Goal: Task Accomplishment & Management: Manage account settings

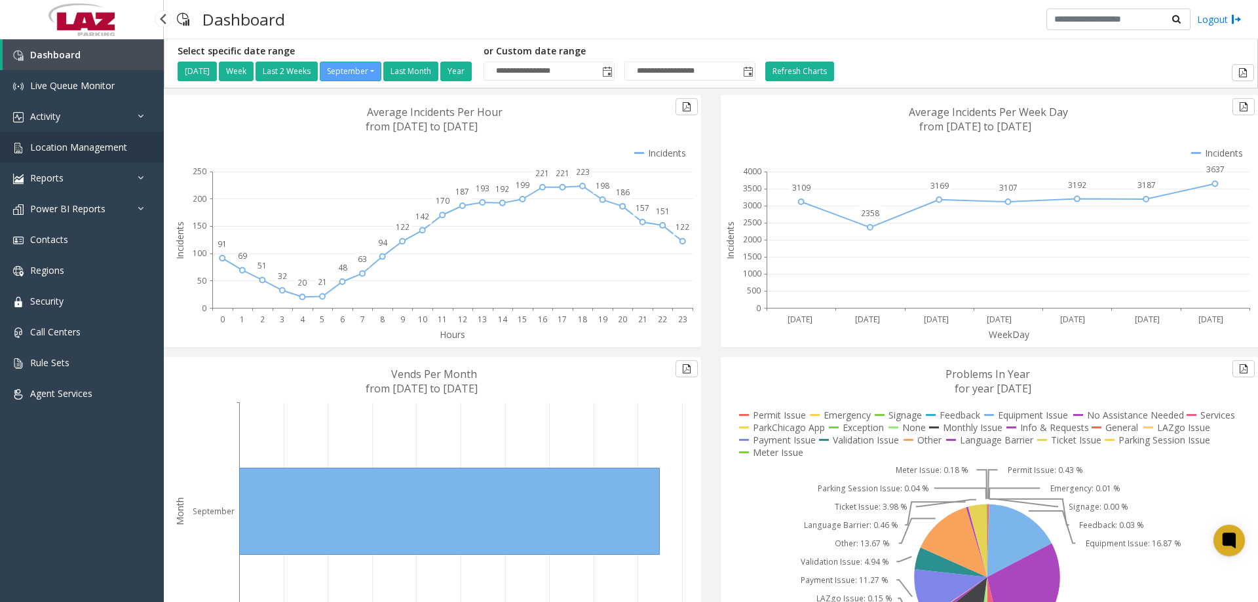
click at [56, 153] on span "Location Management" at bounding box center [78, 147] width 97 height 12
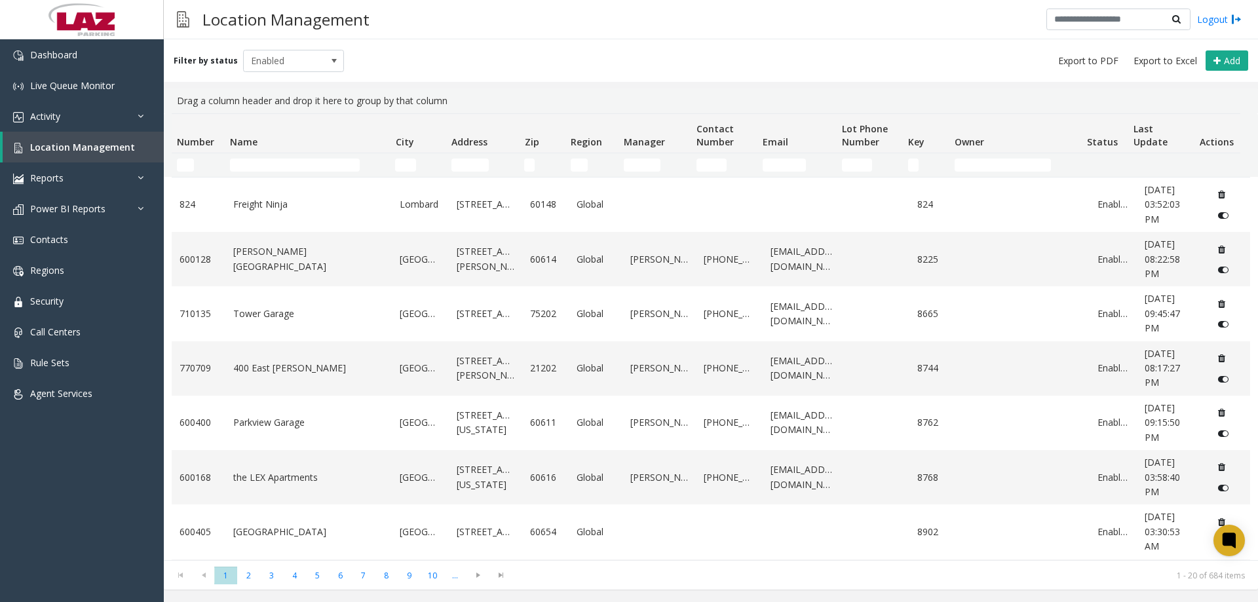
click at [456, 53] on div "Filter by status Enabled Add" at bounding box center [711, 60] width 1095 height 43
click at [83, 146] on span "Location Management" at bounding box center [82, 147] width 105 height 12
click at [181, 163] on input "Number Filter" at bounding box center [185, 165] width 17 height 13
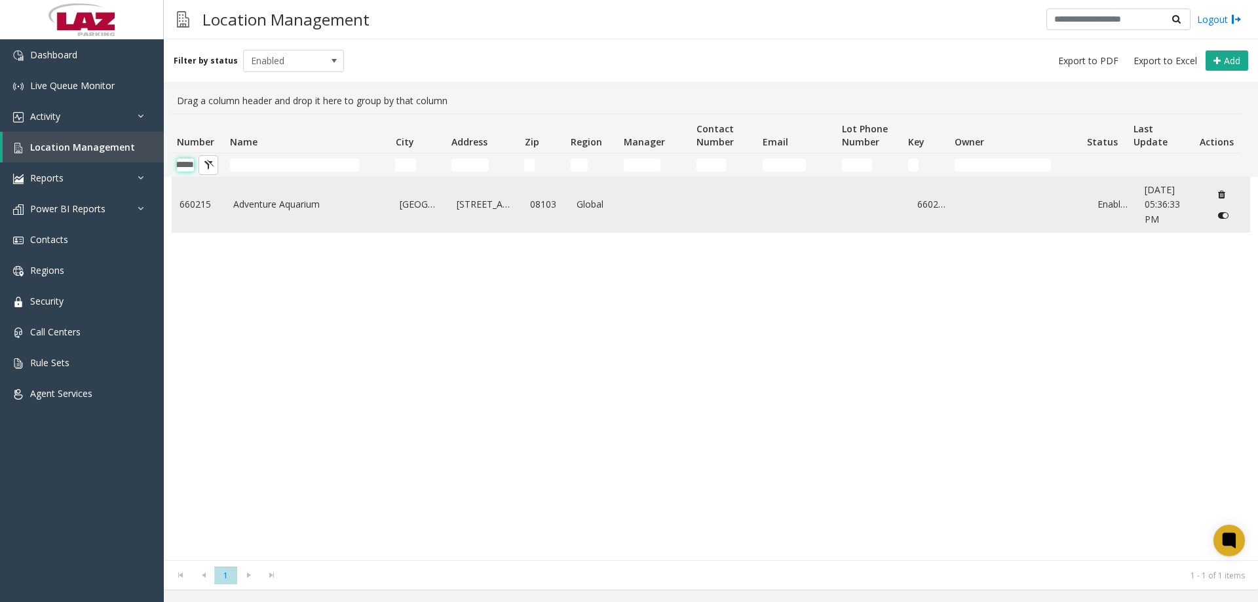
type input "******"
click at [247, 217] on td "Adventure Aquarium" at bounding box center [308, 205] width 167 height 54
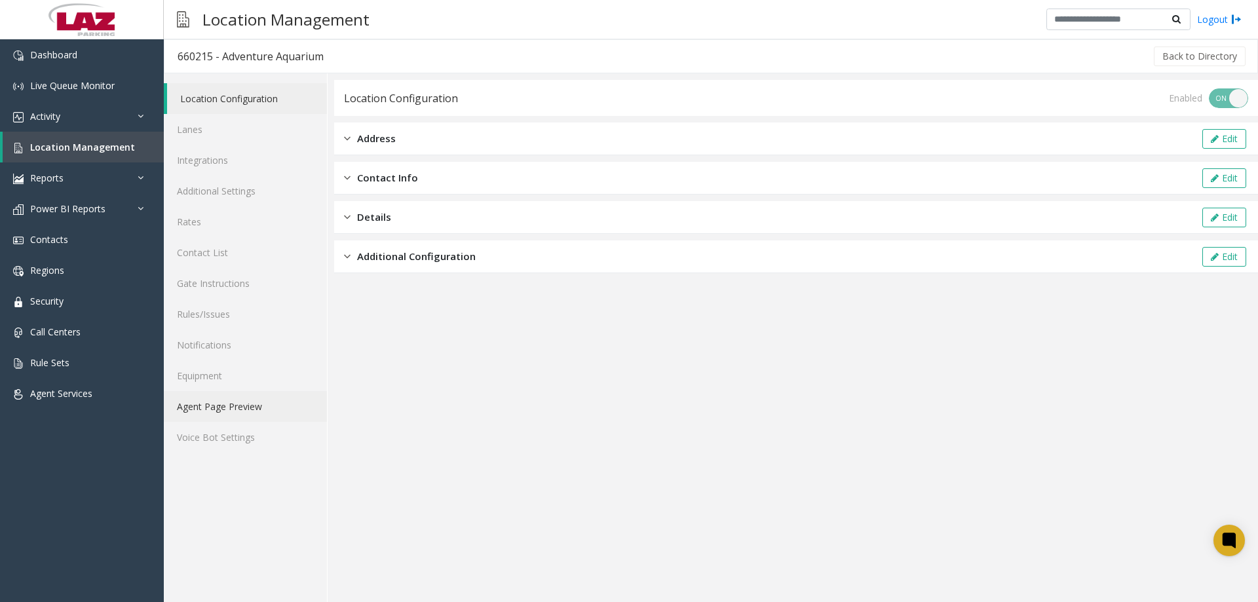
click at [197, 415] on link "Agent Page Preview" at bounding box center [245, 406] width 163 height 31
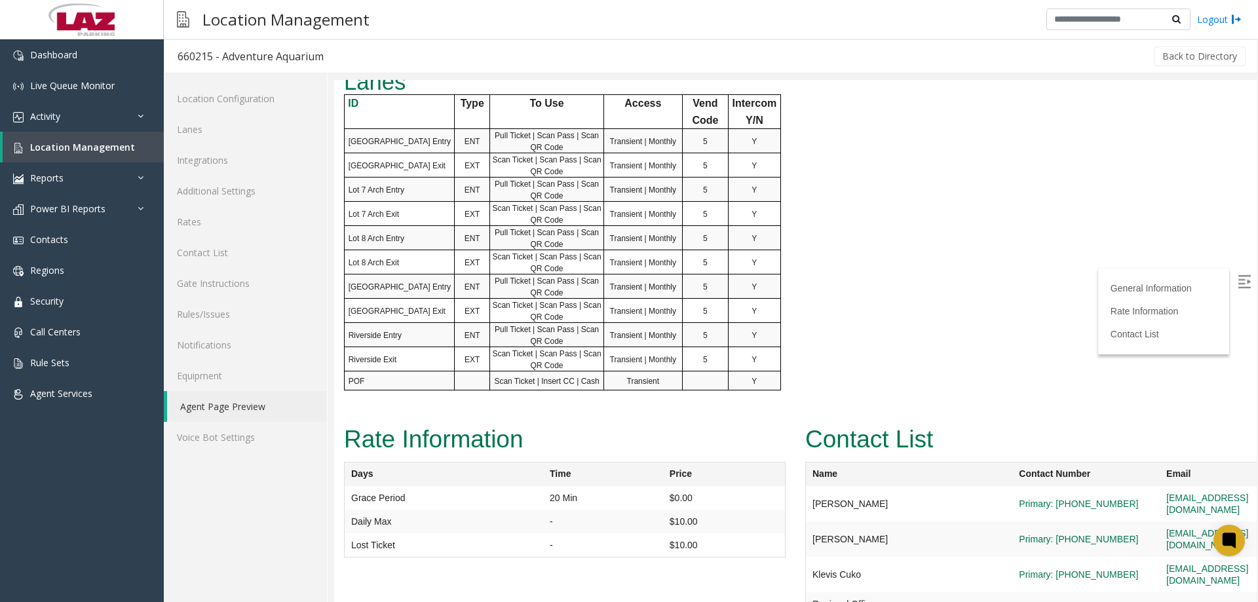
scroll to position [743, 0]
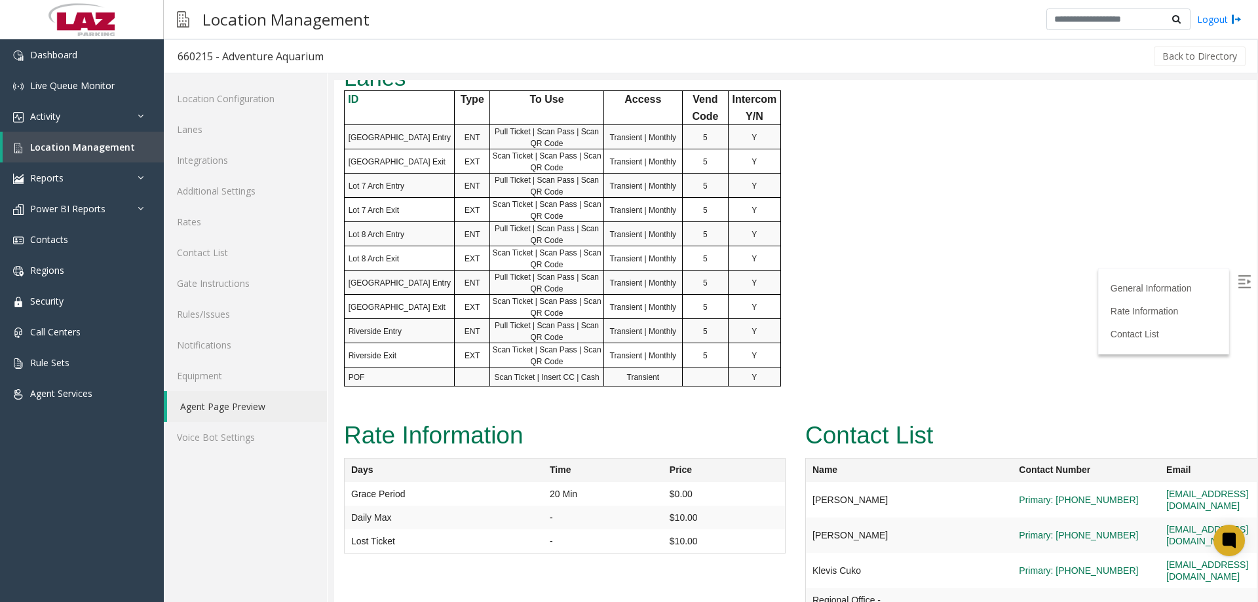
drag, startPoint x: 1257, startPoint y: 442, endPoint x: 1258, endPoint y: 411, distance: 31.5
click at [1258, 411] on div at bounding box center [796, 341] width 924 height 522
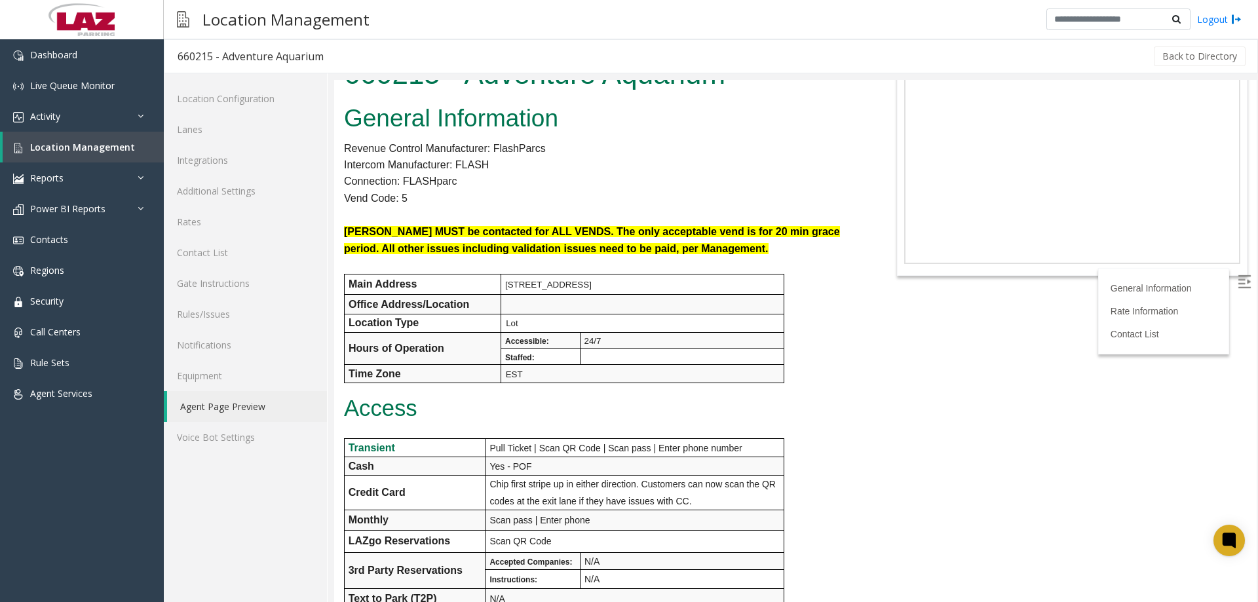
scroll to position [0, 0]
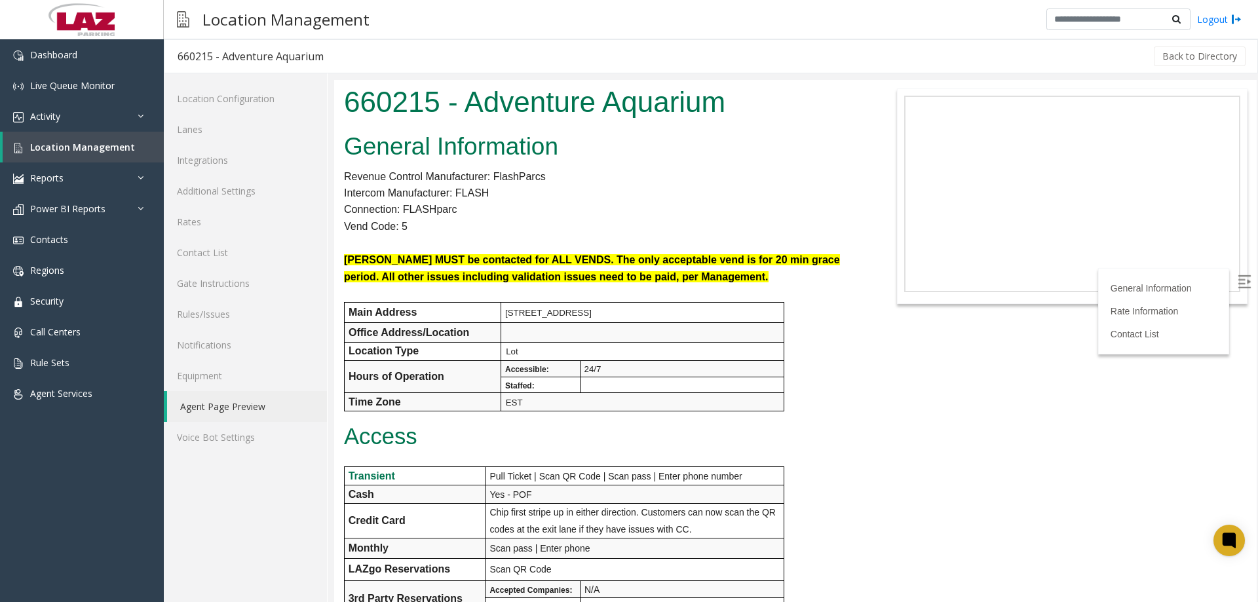
drag, startPoint x: 1253, startPoint y: 422, endPoint x: 1592, endPoint y: 125, distance: 451.5
click at [231, 187] on link "Additional Settings" at bounding box center [245, 191] width 163 height 31
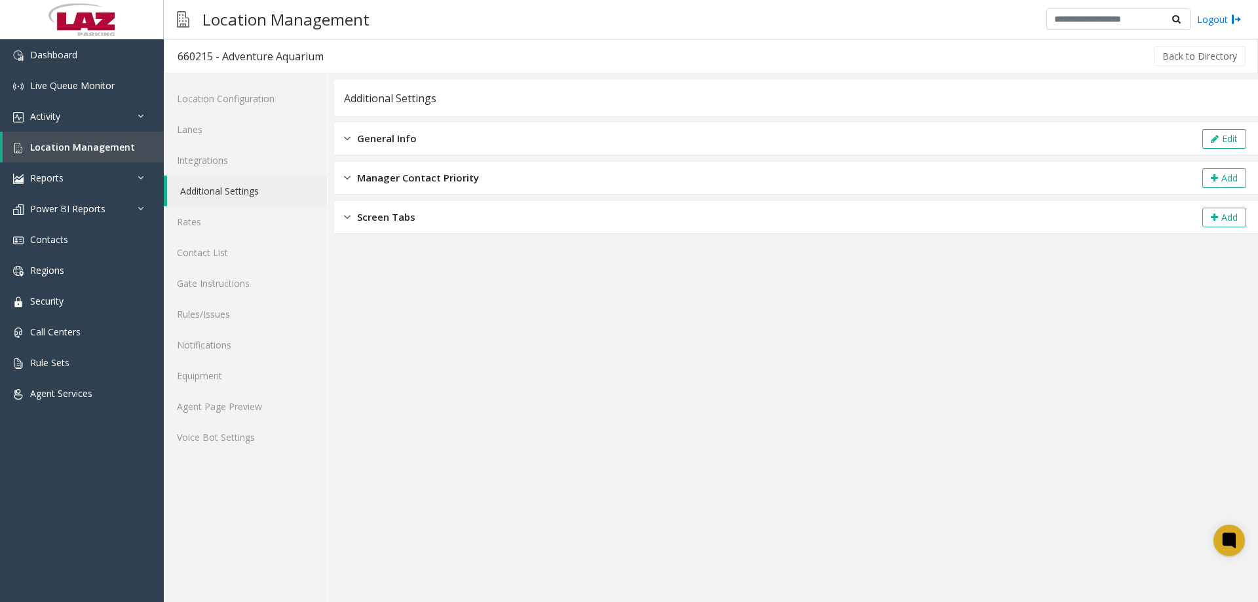
drag, startPoint x: 422, startPoint y: 140, endPoint x: 593, endPoint y: 143, distance: 171.1
click at [423, 140] on div "General Info Edit" at bounding box center [796, 139] width 924 height 33
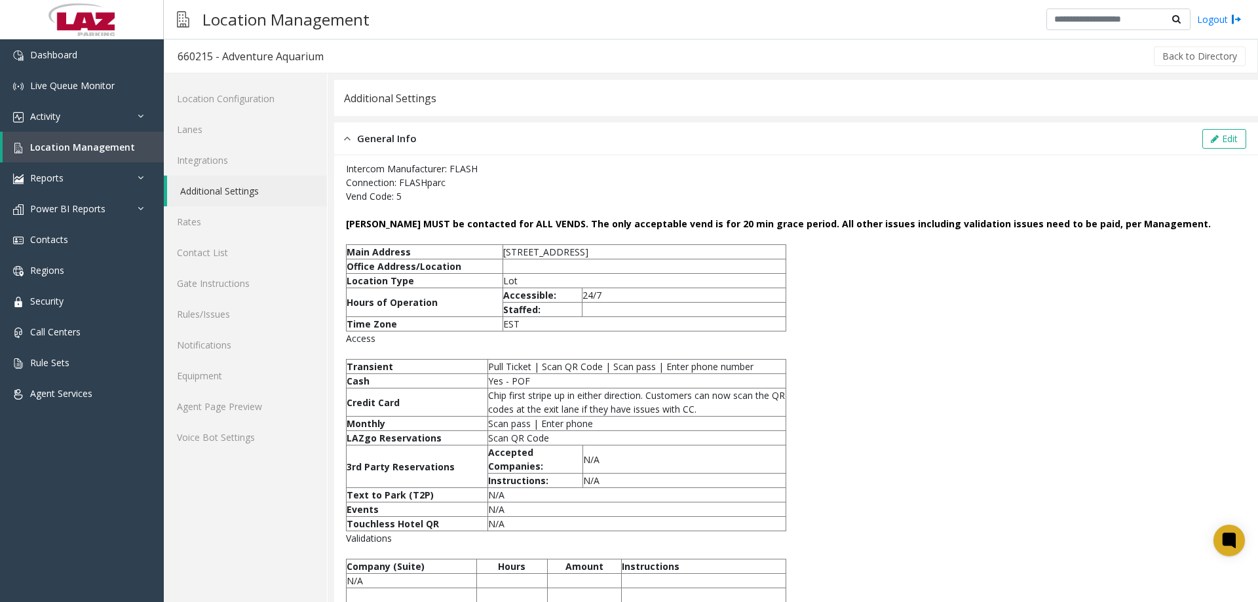
click at [1208, 124] on div "General Info Edit" at bounding box center [796, 139] width 924 height 33
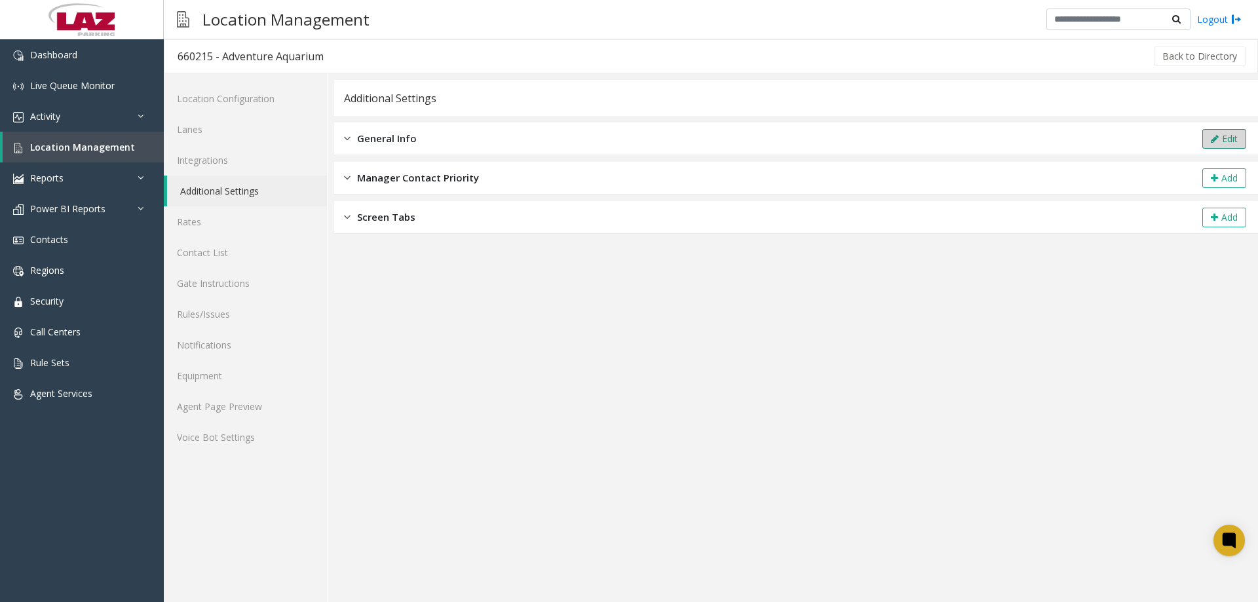
click at [1217, 136] on icon at bounding box center [1215, 138] width 8 height 9
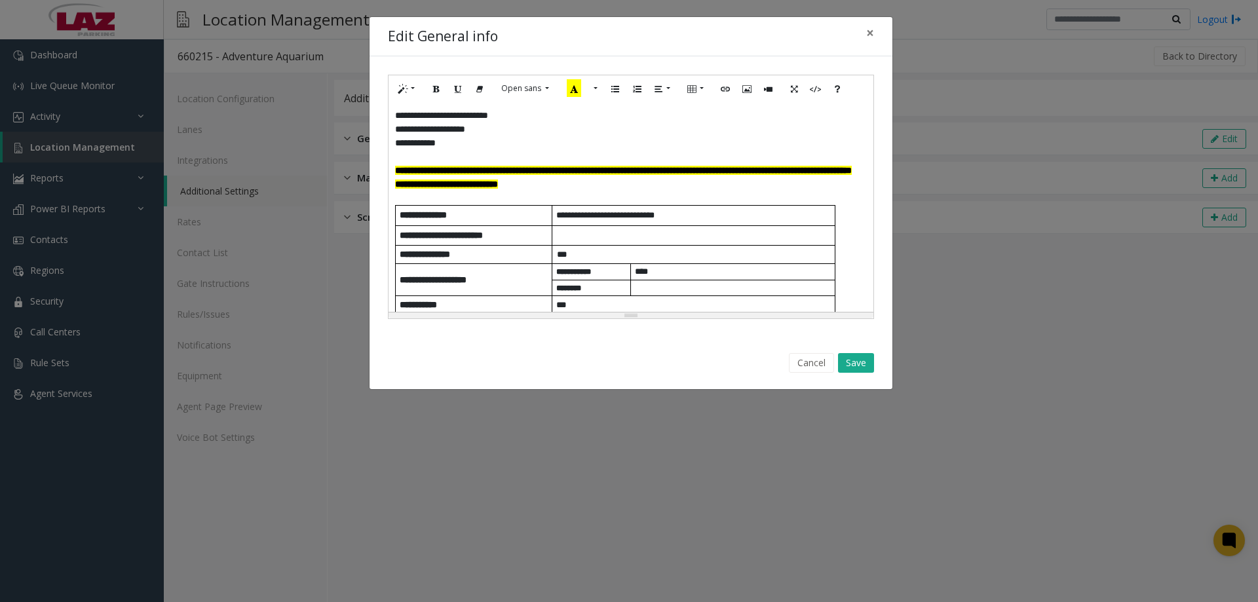
click at [772, 185] on p "**********" at bounding box center [631, 178] width 472 height 28
click at [394, 174] on div "**********" at bounding box center [631, 207] width 485 height 210
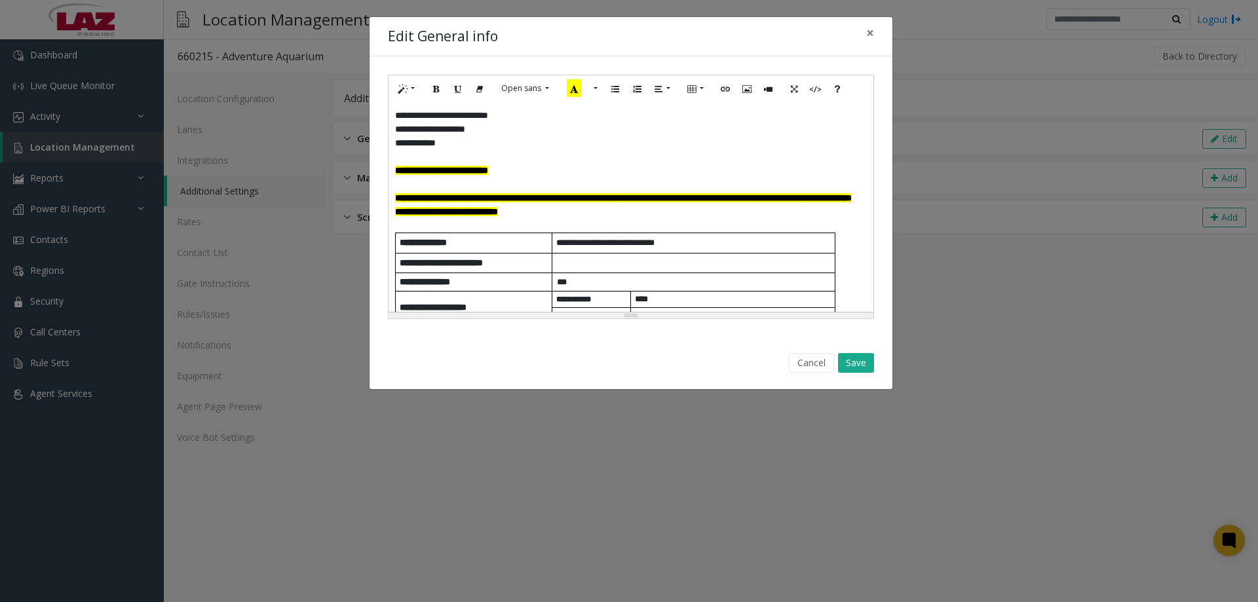
click at [473, 166] on font "**********" at bounding box center [441, 170] width 93 height 9
click at [475, 168] on font "**********" at bounding box center [441, 170] width 93 height 9
click at [453, 89] on button "Underline (CTRL+U)" at bounding box center [458, 89] width 22 height 20
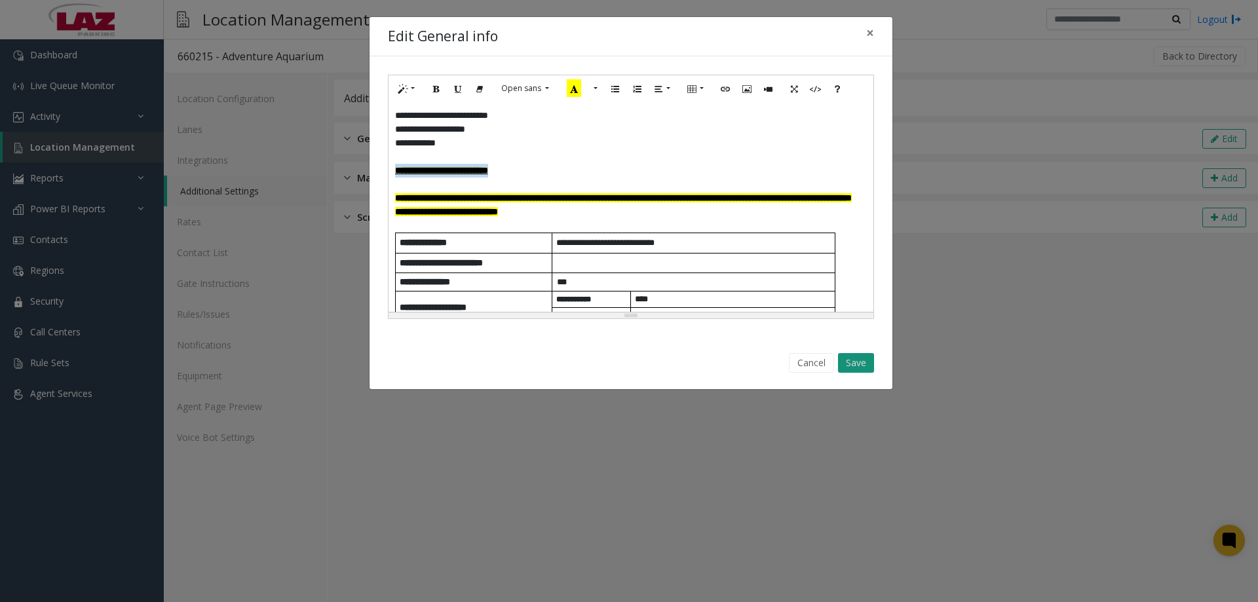
click at [849, 355] on button "Save" at bounding box center [856, 363] width 36 height 20
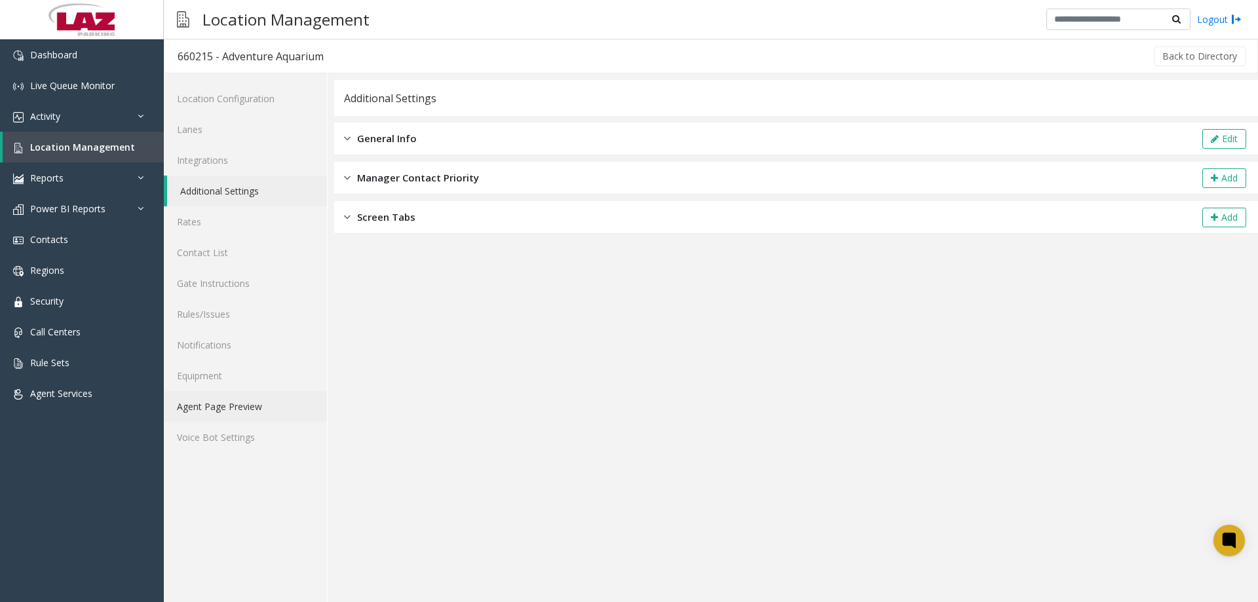
click at [224, 402] on link "Agent Page Preview" at bounding box center [245, 406] width 163 height 31
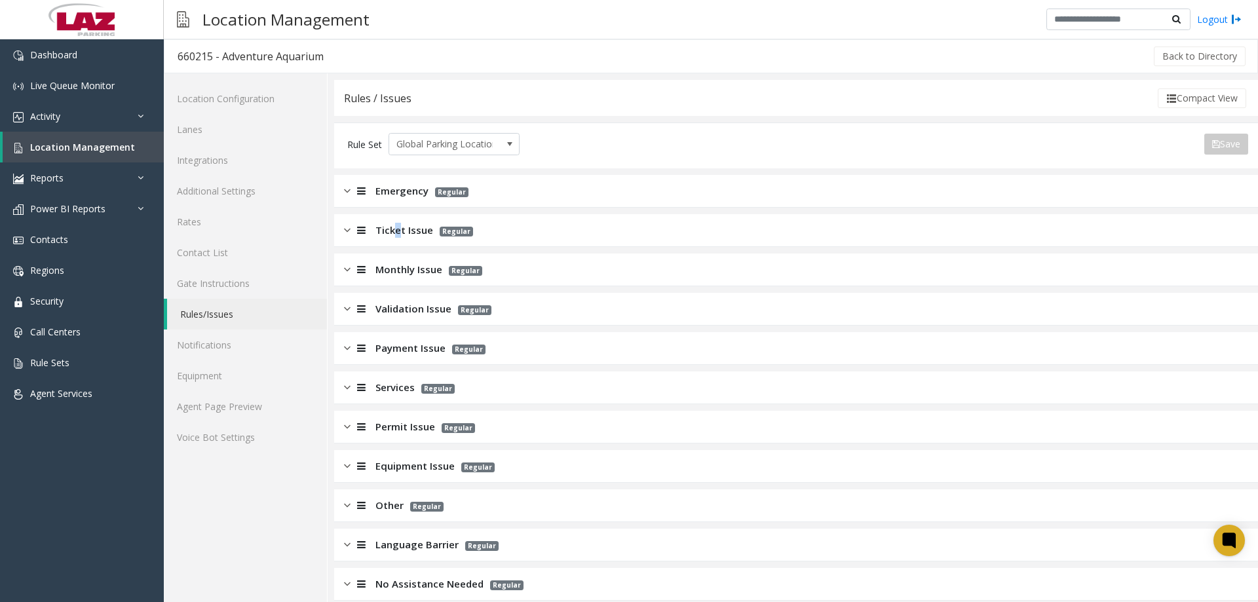
click at [393, 239] on div "Ticket Issue Regular" at bounding box center [796, 230] width 924 height 33
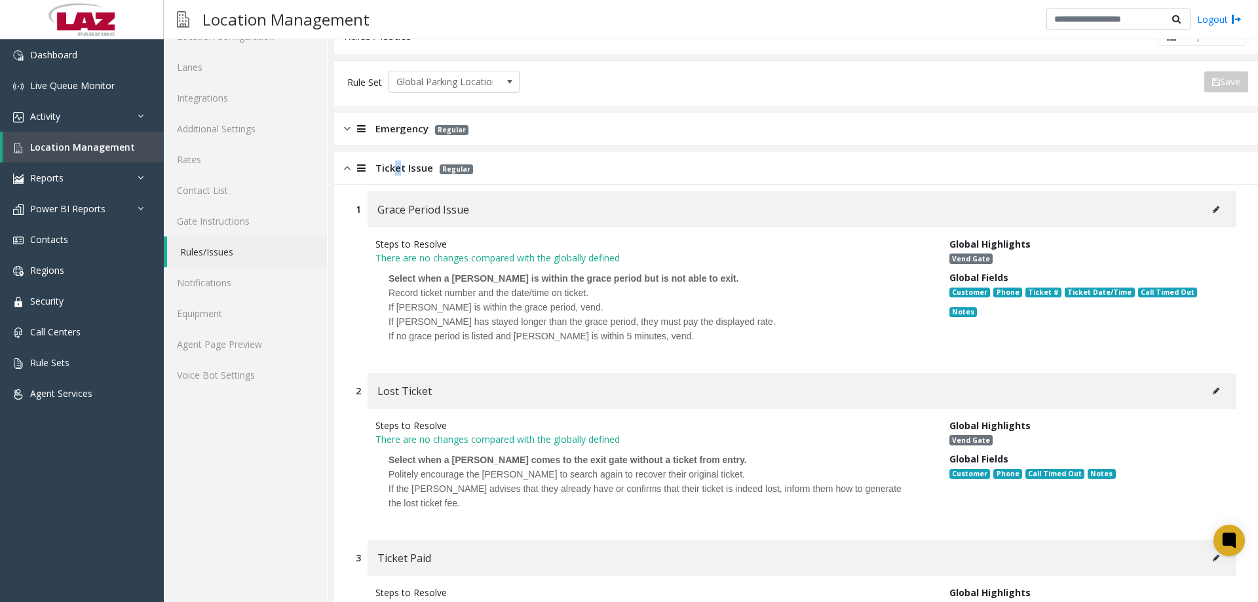
click at [397, 178] on div "Ticket Issue Regular" at bounding box center [796, 168] width 924 height 33
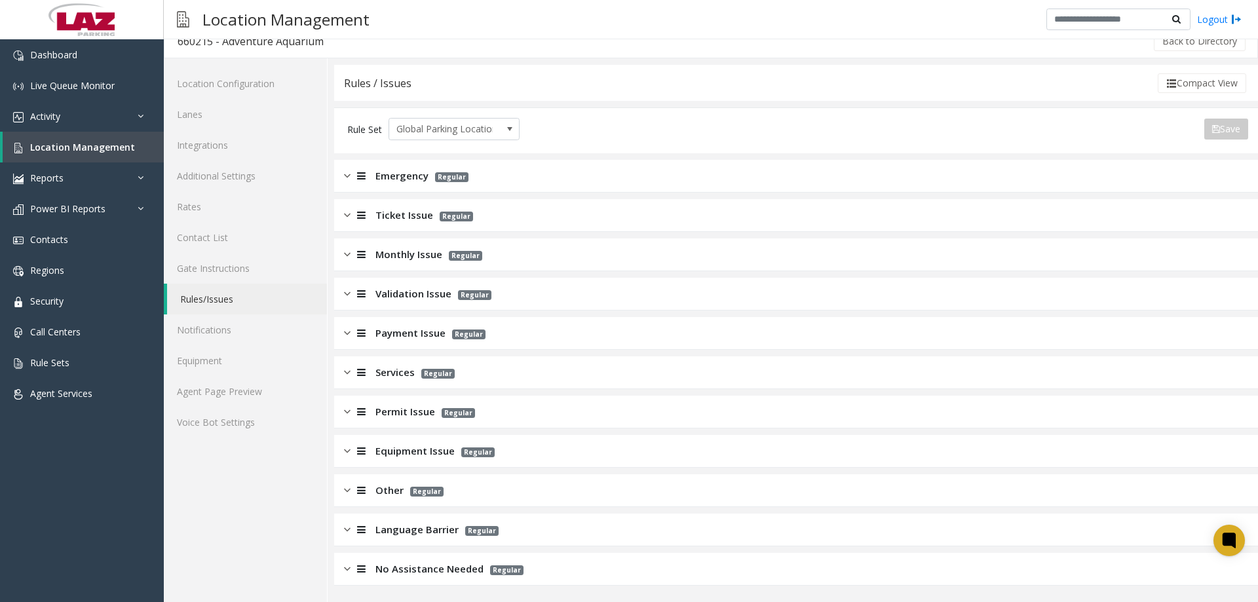
drag, startPoint x: 397, startPoint y: 206, endPoint x: 397, endPoint y: 214, distance: 7.2
click at [397, 214] on div "Ticket Issue Regular" at bounding box center [796, 215] width 924 height 33
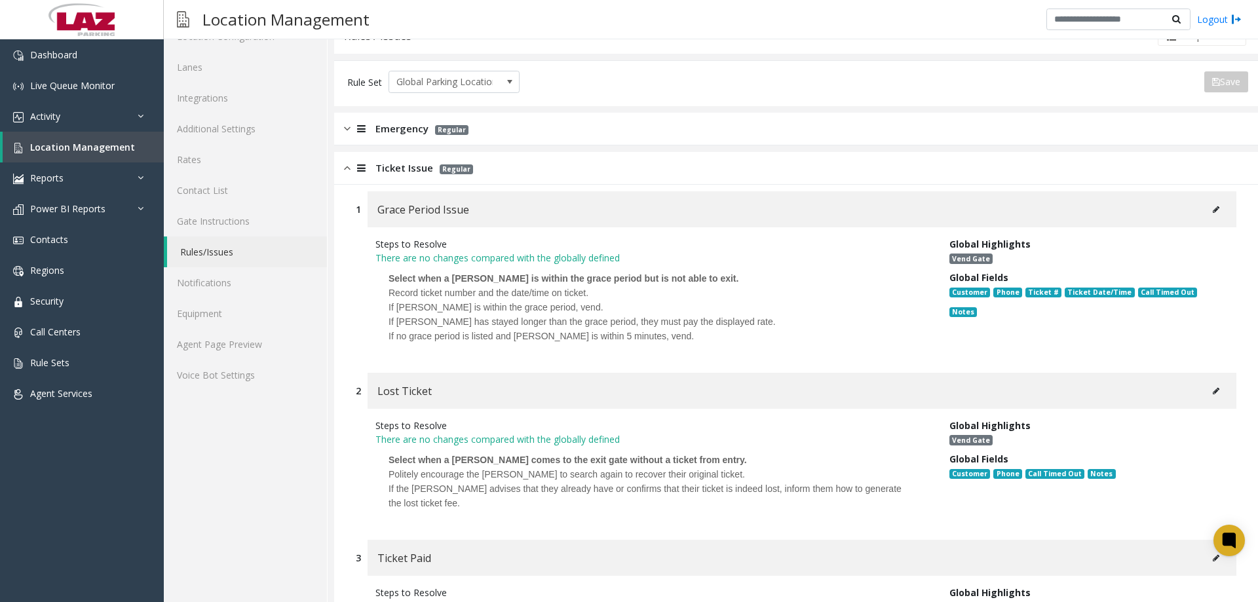
click at [397, 180] on div "Ticket Issue Regular" at bounding box center [796, 168] width 924 height 33
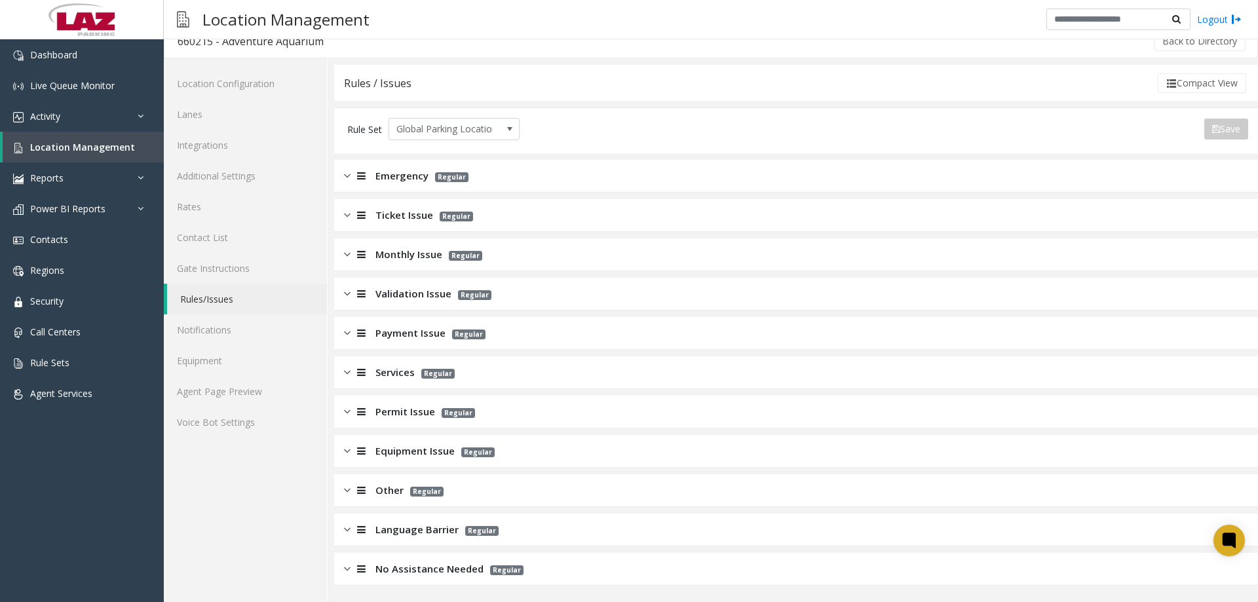
click at [401, 250] on span "Monthly Issue" at bounding box center [409, 254] width 67 height 15
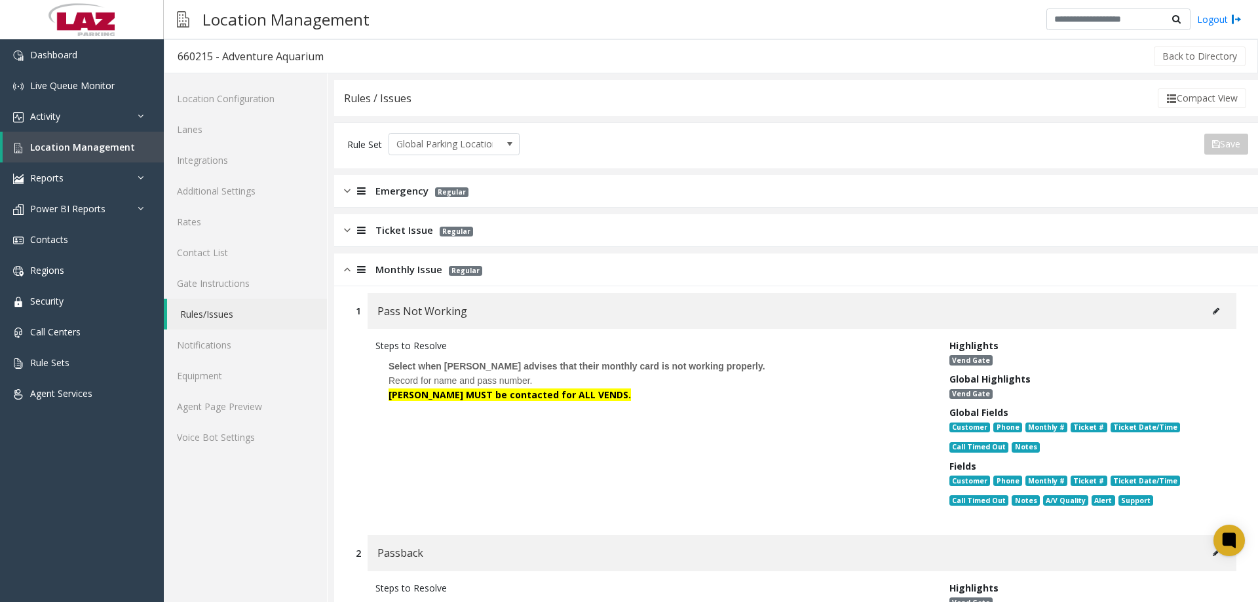
click at [408, 266] on span "Monthly Issue" at bounding box center [409, 269] width 67 height 15
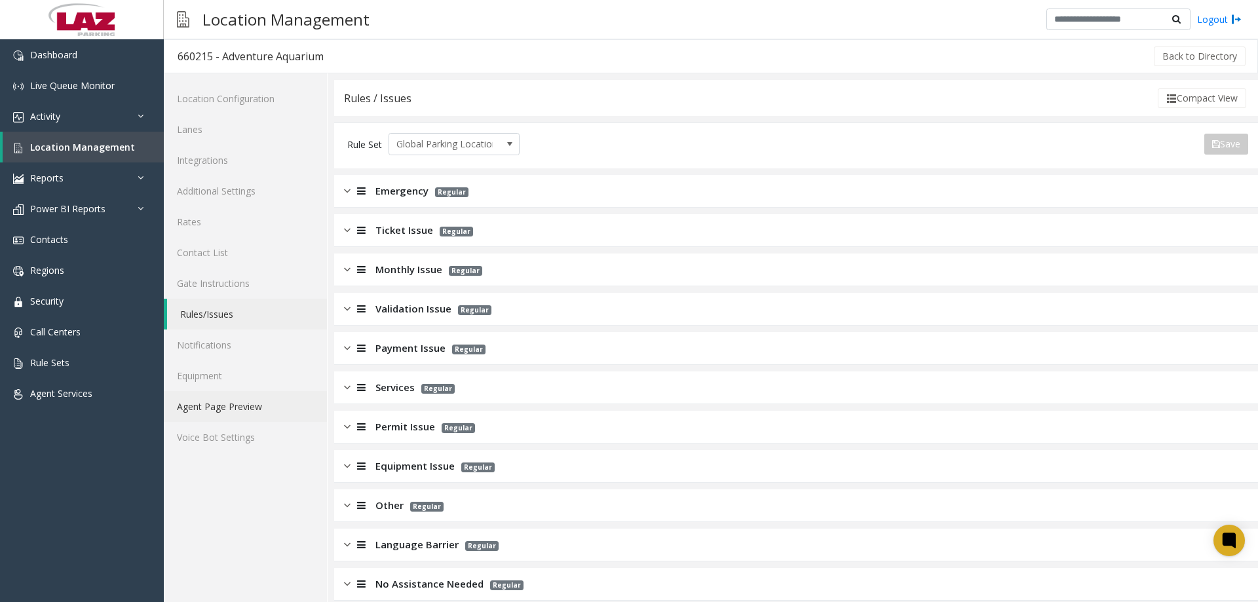
click at [267, 416] on link "Agent Page Preview" at bounding box center [245, 406] width 163 height 31
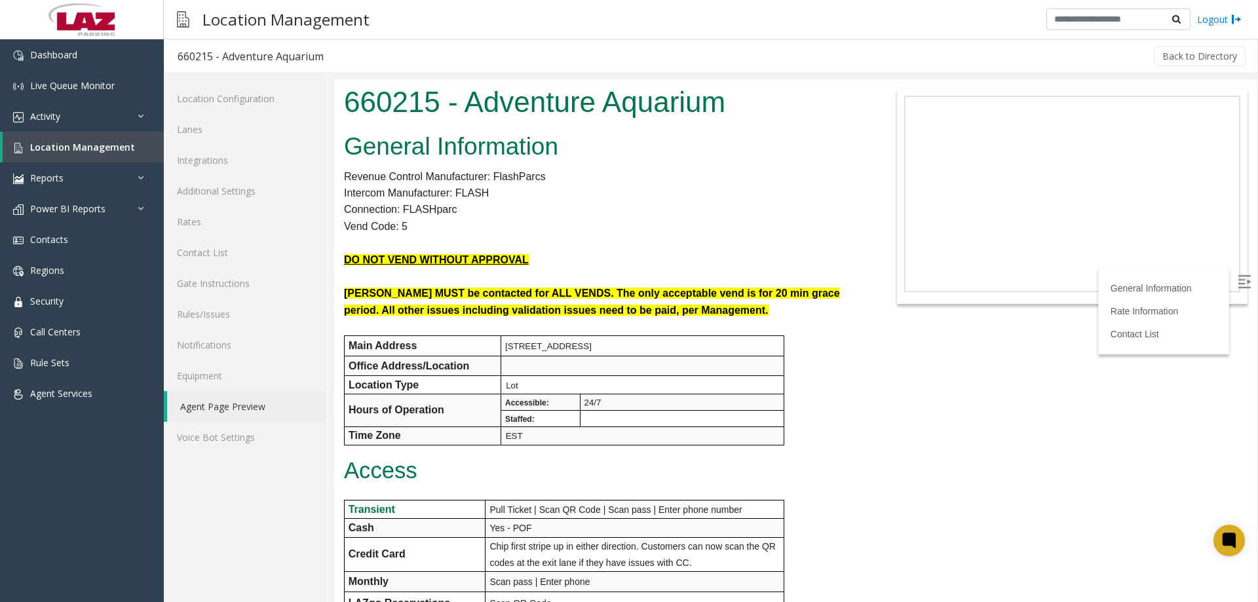
click at [1238, 287] on img at bounding box center [1244, 281] width 13 height 13
click at [279, 192] on link "Additional Settings" at bounding box center [245, 191] width 163 height 31
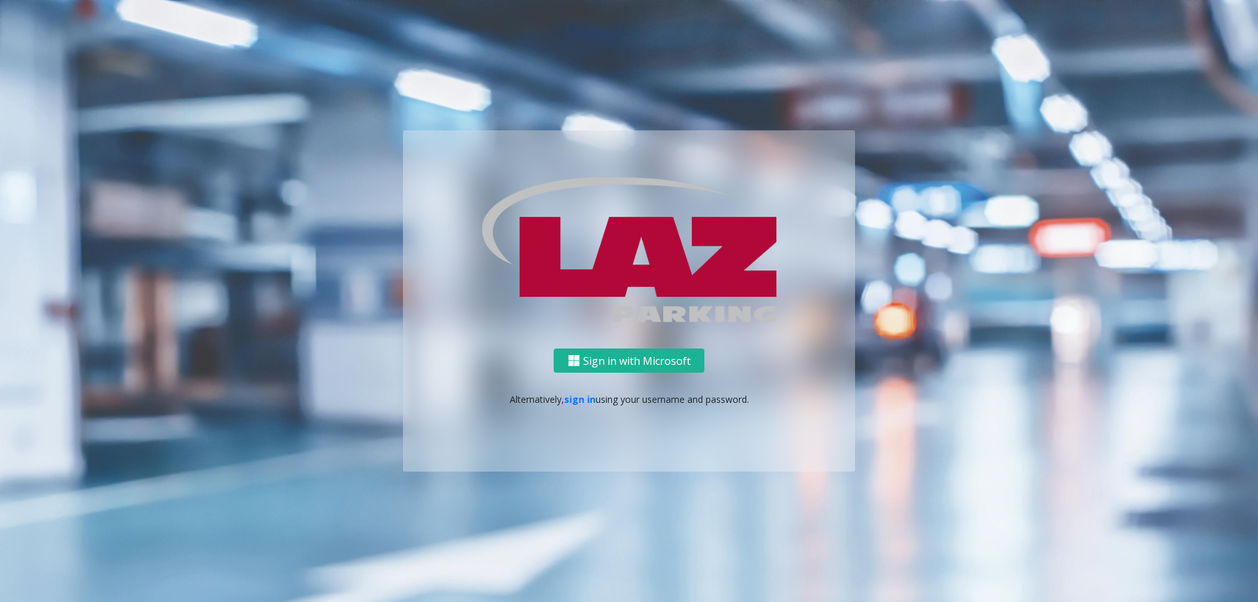
click at [564, 402] on p "Alternatively, sign in using your username and password." at bounding box center [629, 400] width 426 height 14
click at [574, 402] on link "sign in" at bounding box center [579, 399] width 31 height 12
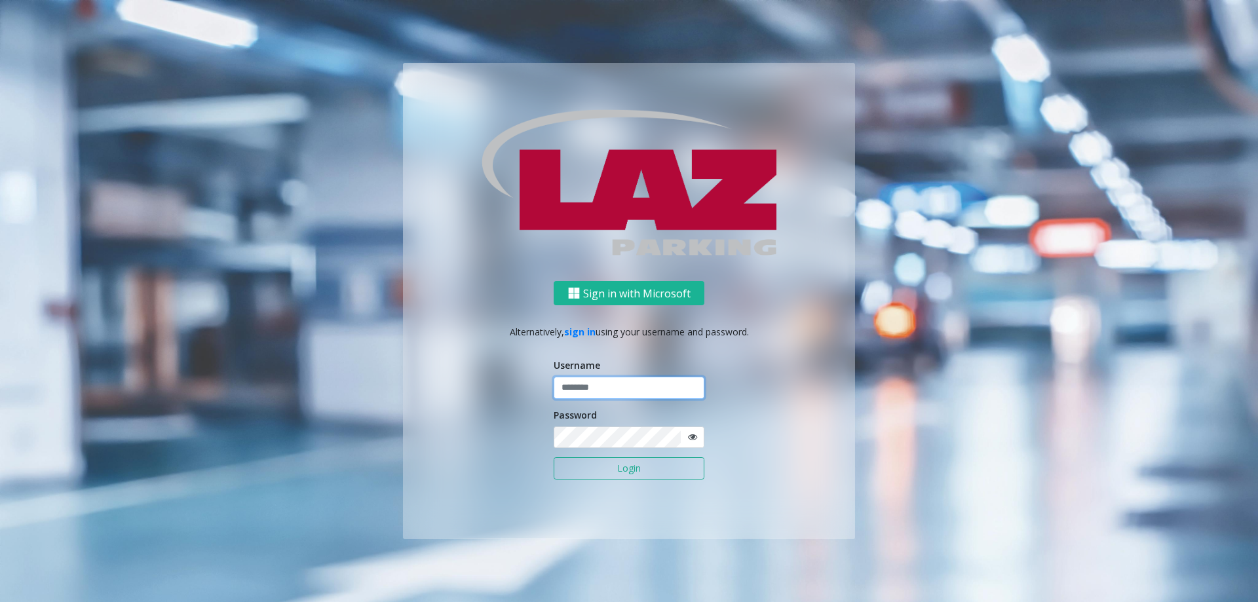
type input "*******"
click at [604, 457] on button "Login" at bounding box center [629, 468] width 151 height 22
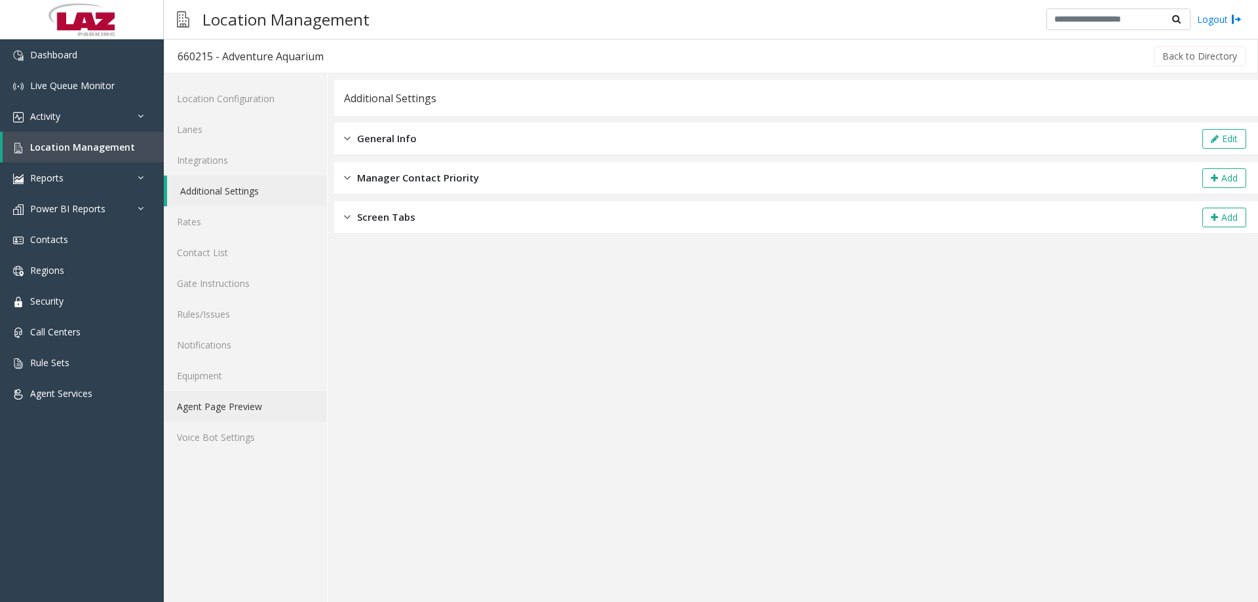
click at [279, 401] on link "Agent Page Preview" at bounding box center [245, 406] width 163 height 31
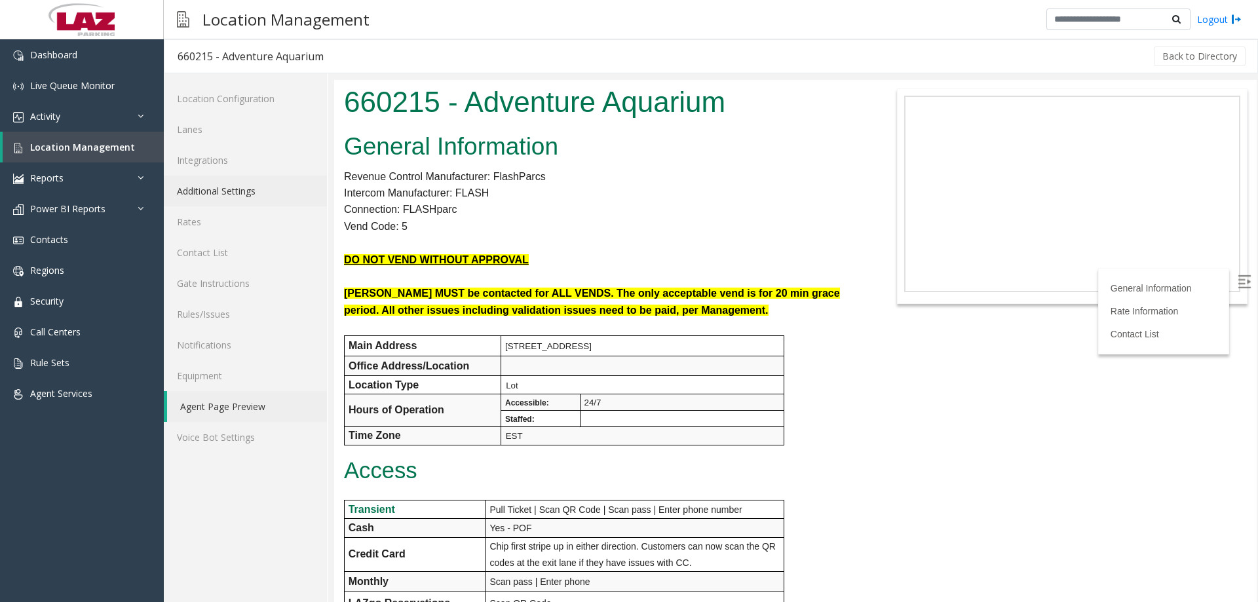
click at [225, 188] on link "Additional Settings" at bounding box center [245, 191] width 163 height 31
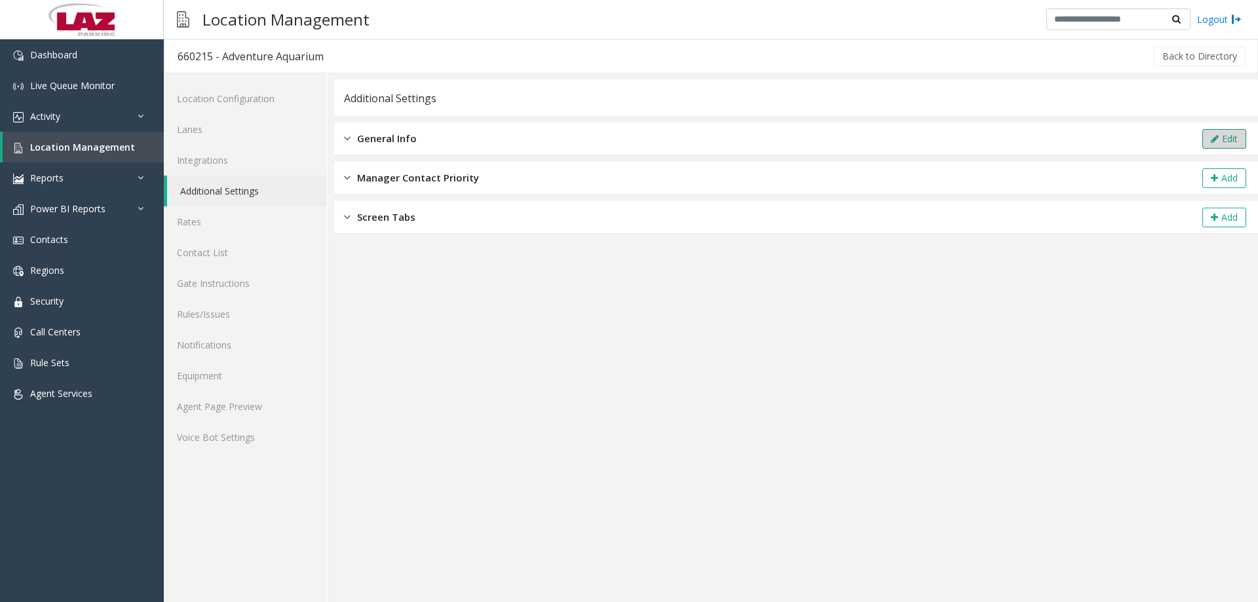
drag, startPoint x: 1230, startPoint y: 141, endPoint x: 1237, endPoint y: 146, distance: 8.9
click at [1237, 146] on button "Edit" at bounding box center [1225, 139] width 44 height 20
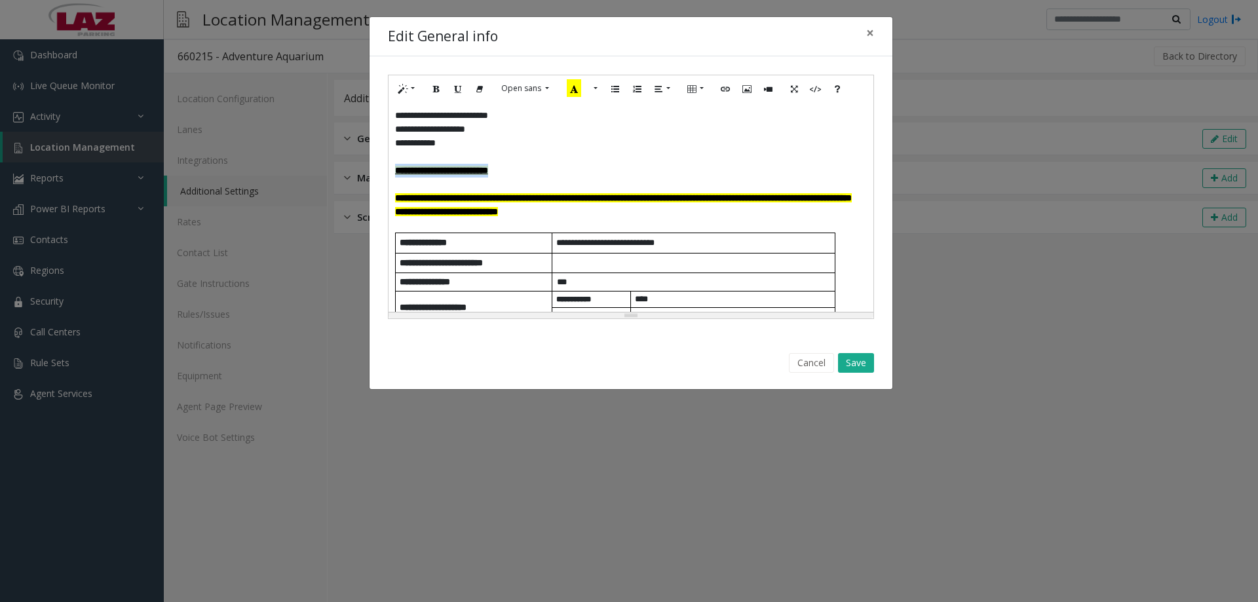
drag, startPoint x: 570, startPoint y: 167, endPoint x: 397, endPoint y: 168, distance: 173.7
click at [397, 168] on p "**********" at bounding box center [631, 171] width 472 height 14
click at [416, 88] on button "Style" at bounding box center [407, 89] width 30 height 20
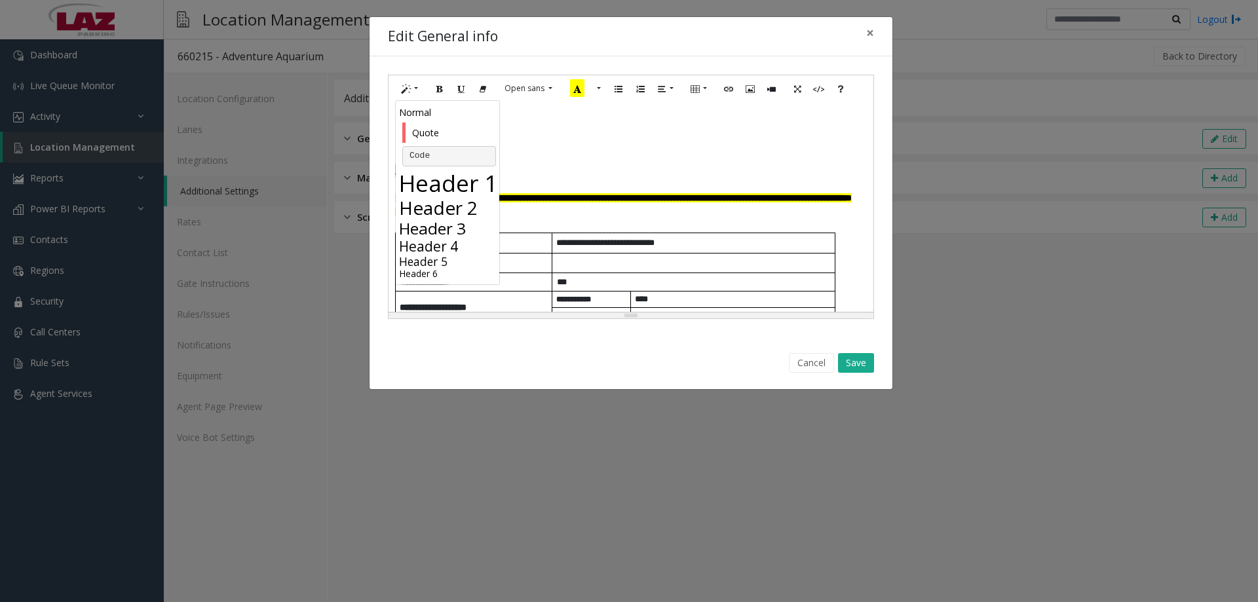
click at [438, 228] on h3 "Header 3" at bounding box center [449, 228] width 100 height 19
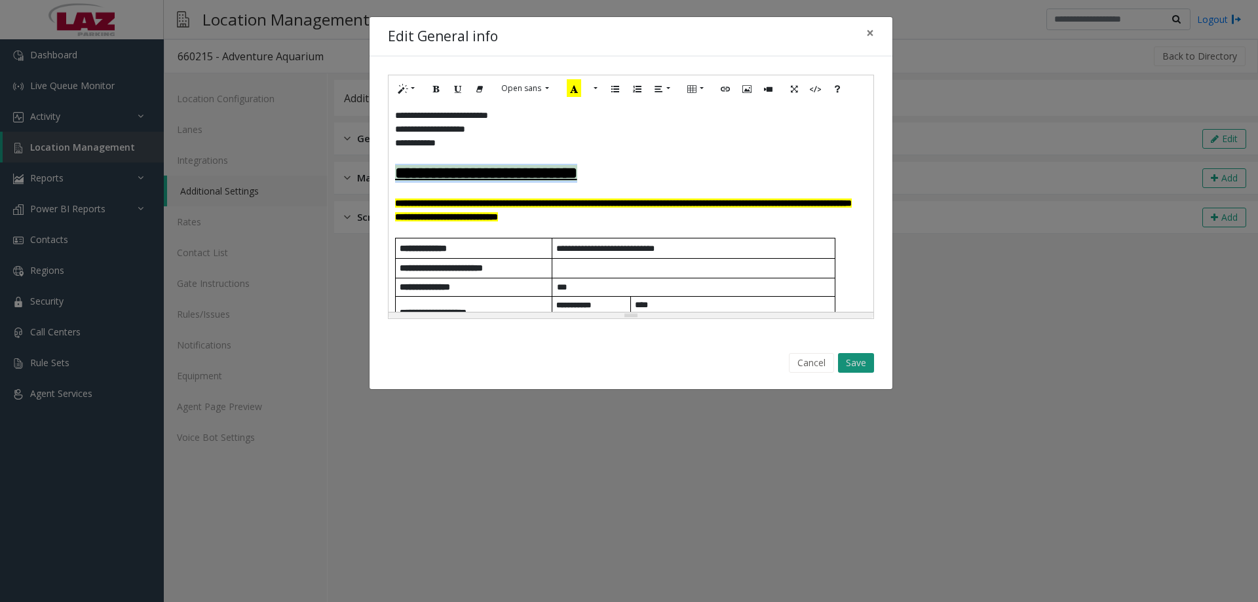
click at [851, 360] on button "Save" at bounding box center [856, 363] width 36 height 20
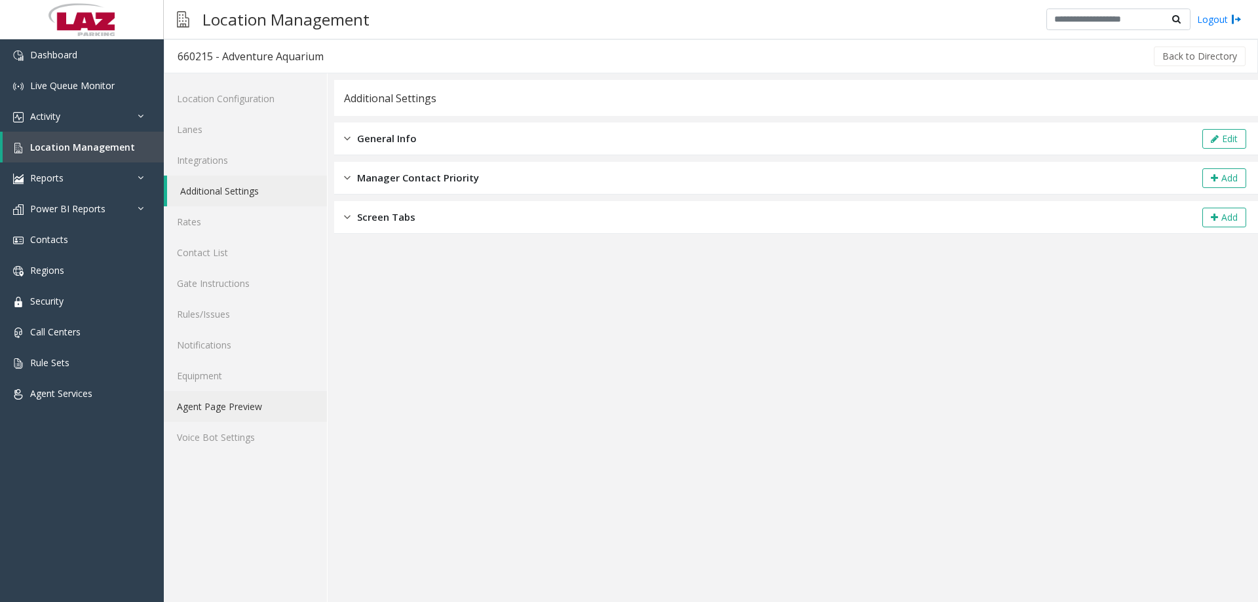
click at [216, 401] on link "Agent Page Preview" at bounding box center [245, 406] width 163 height 31
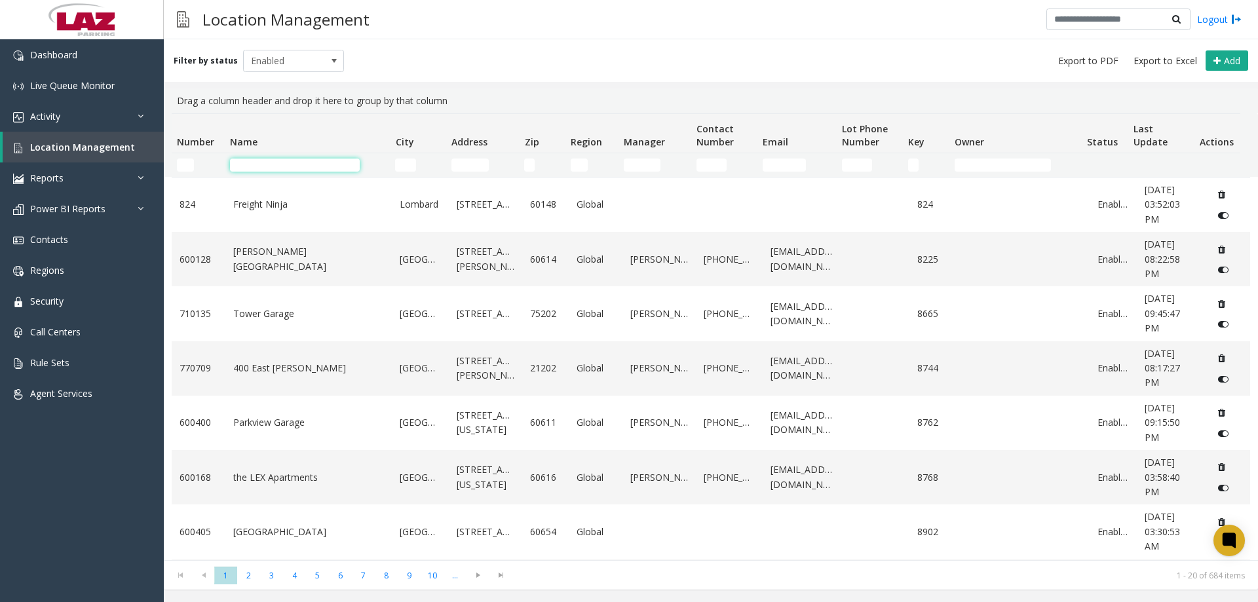
click at [250, 166] on input "Name Filter" at bounding box center [295, 165] width 130 height 13
click at [251, 166] on input "Name Filter" at bounding box center [295, 165] width 130 height 13
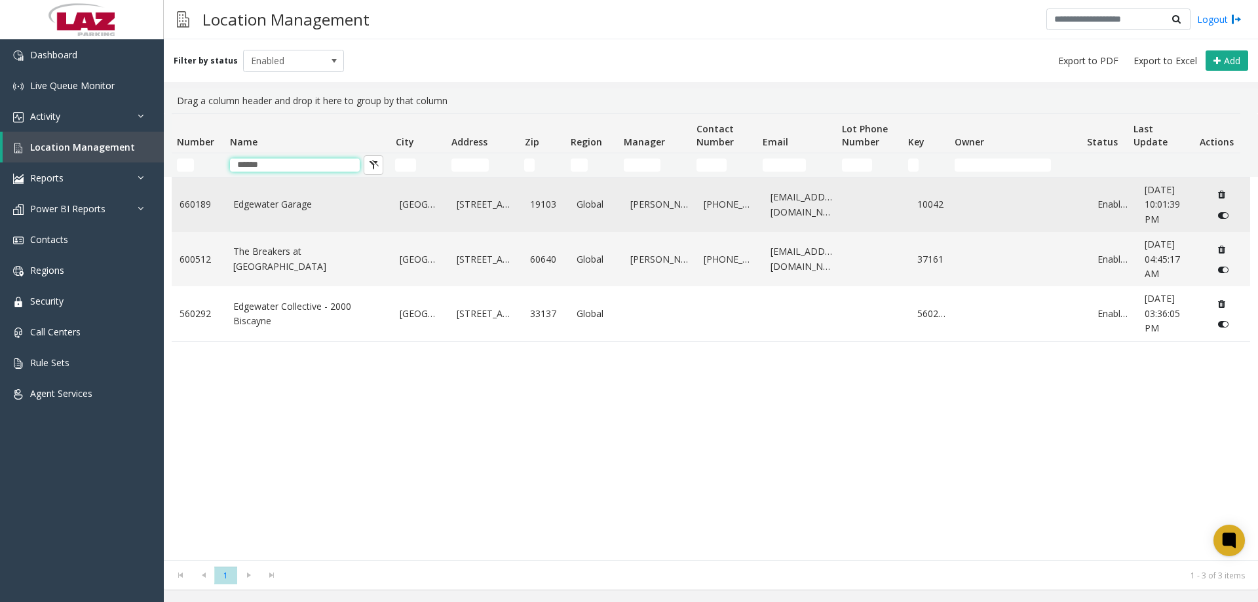
type input "******"
click at [198, 201] on link "660189" at bounding box center [199, 204] width 38 height 14
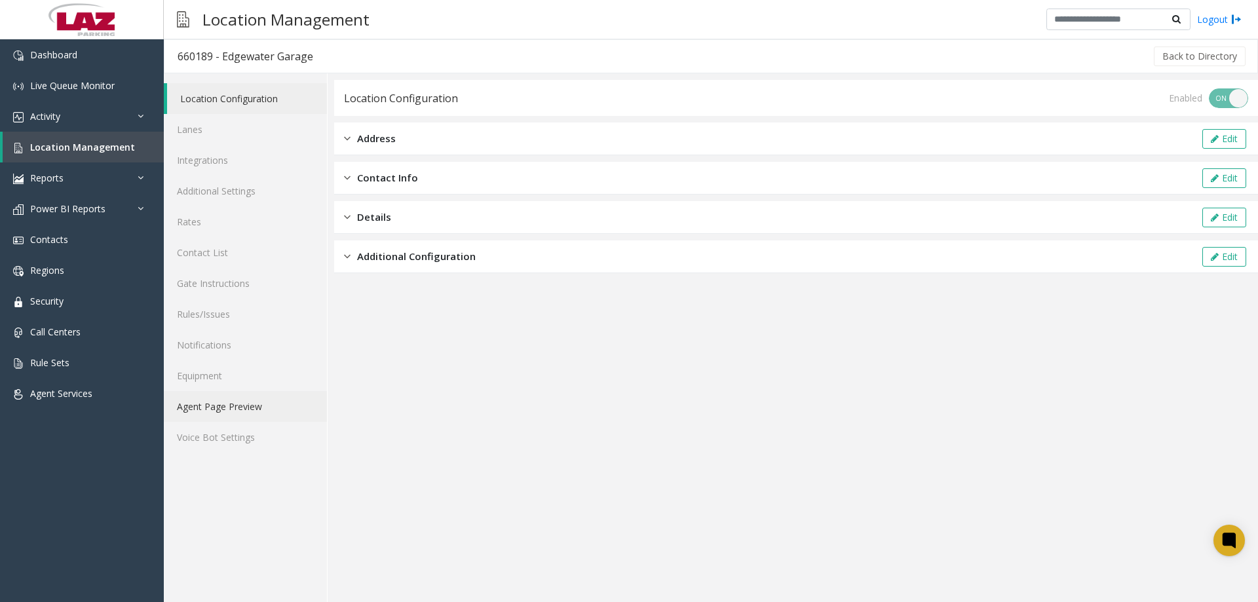
click at [262, 408] on link "Agent Page Preview" at bounding box center [245, 406] width 163 height 31
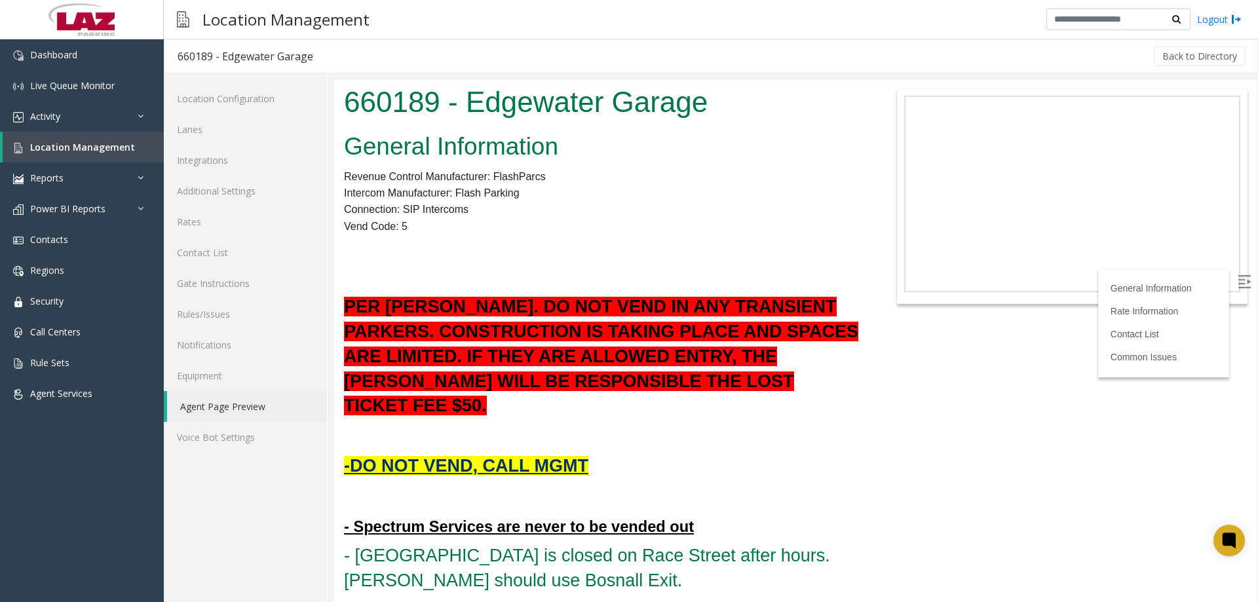
click at [1236, 282] on label at bounding box center [1246, 283] width 20 height 20
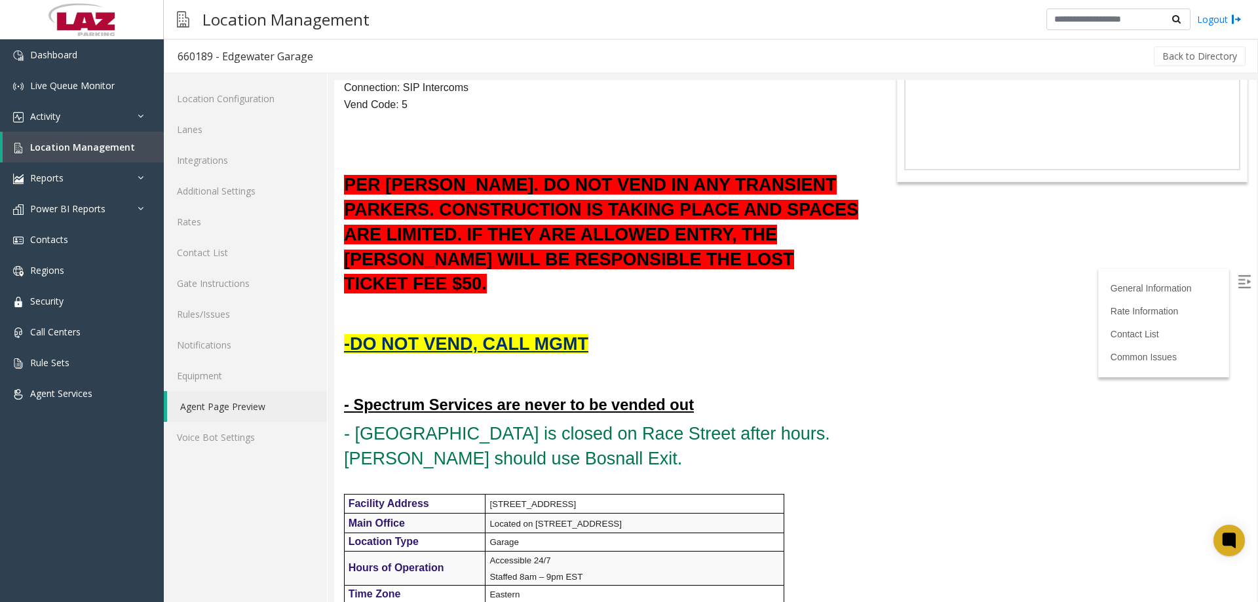
scroll to position [131, 0]
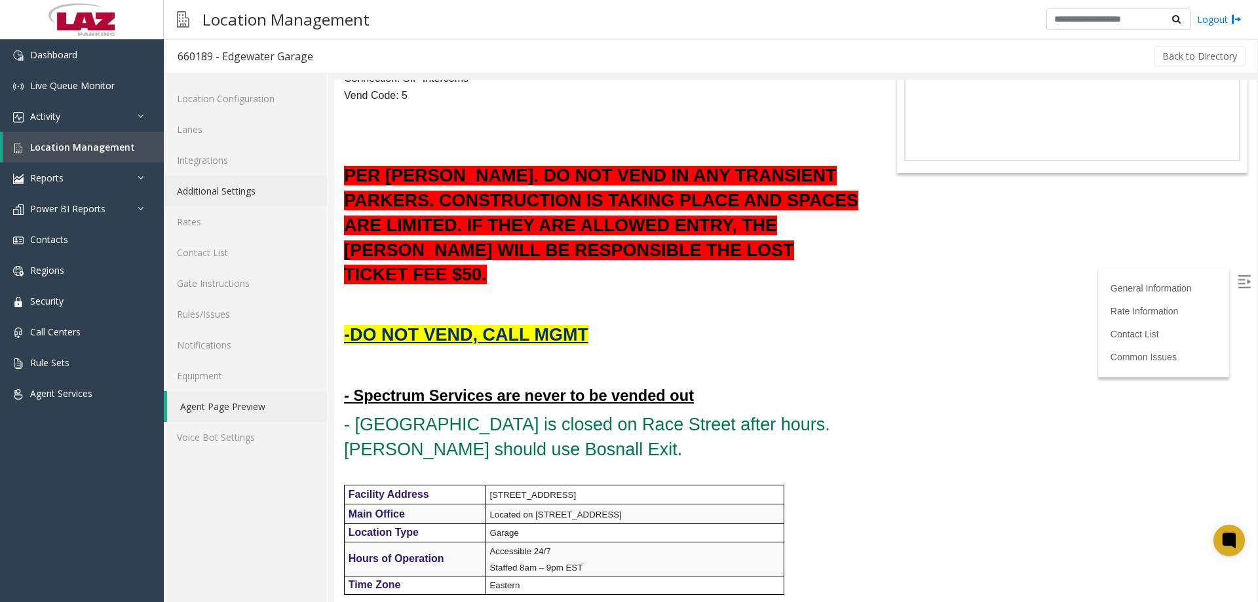
click at [238, 185] on link "Additional Settings" at bounding box center [245, 191] width 163 height 31
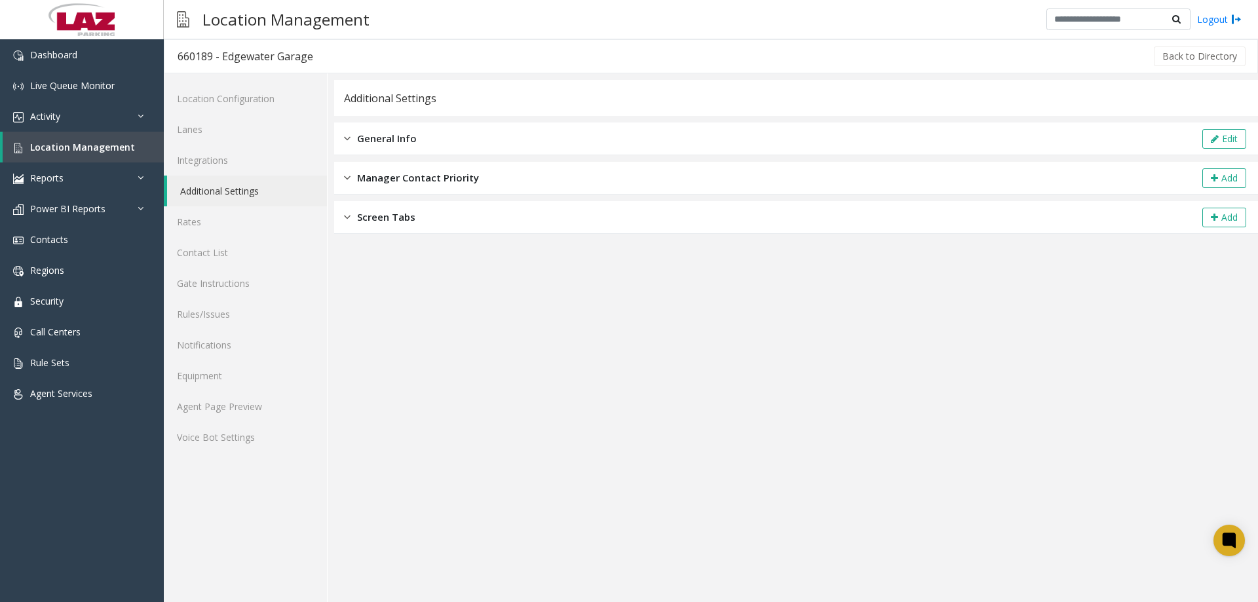
click at [1198, 140] on div "General Info Edit" at bounding box center [796, 139] width 924 height 33
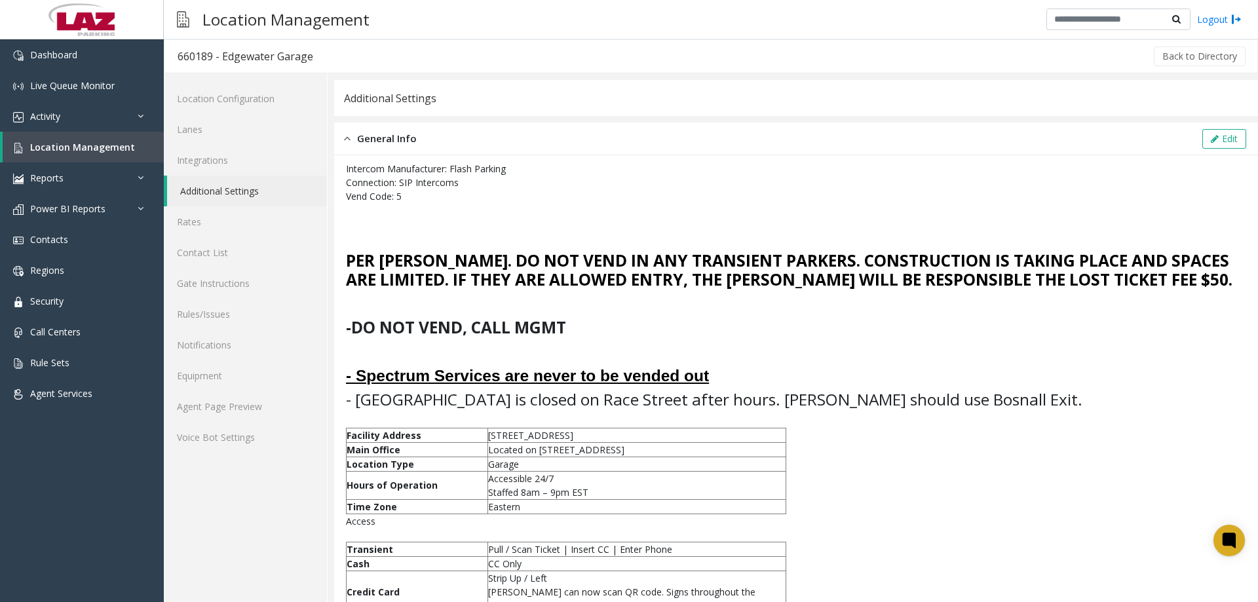
scroll to position [66, 0]
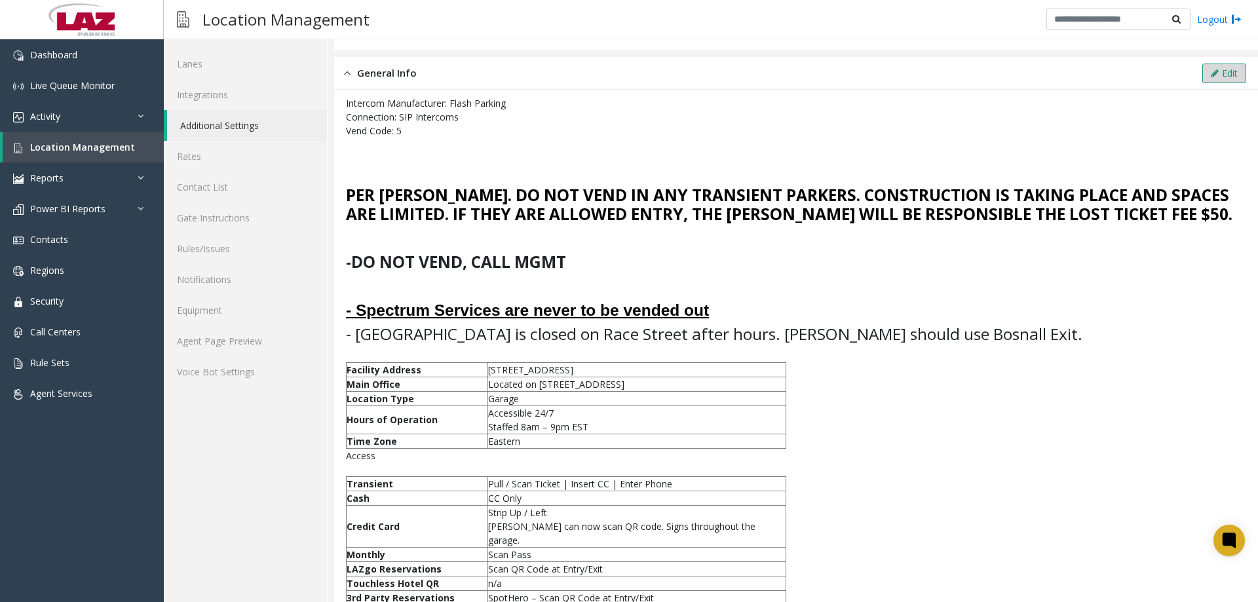
click at [1217, 66] on button "Edit" at bounding box center [1225, 74] width 44 height 20
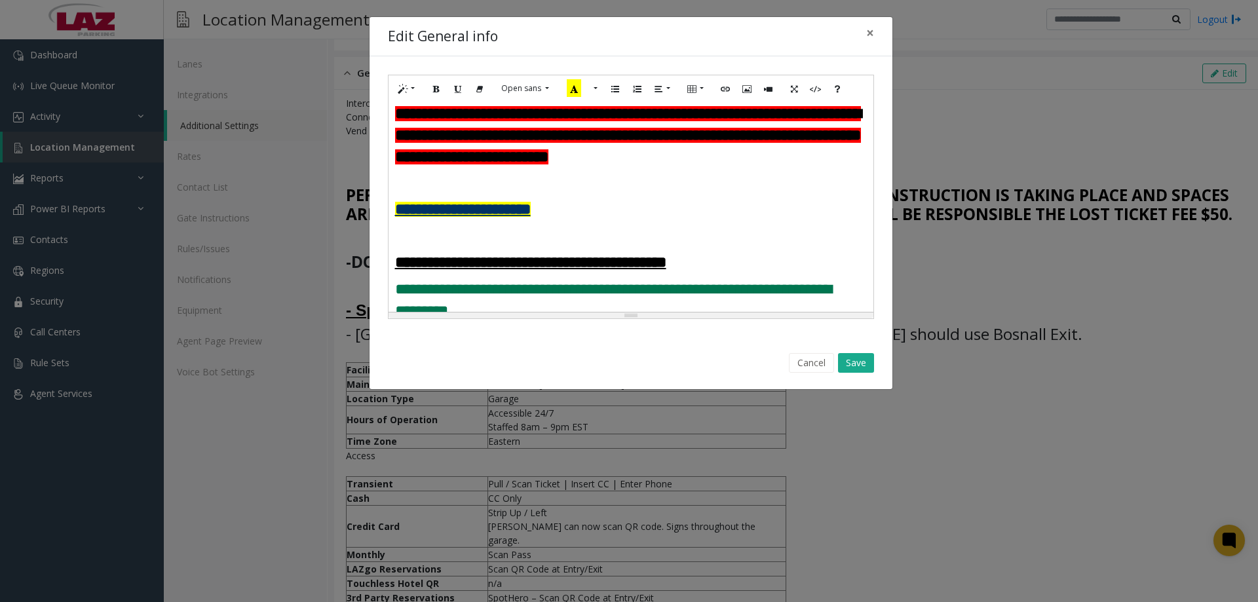
scroll to position [197, 0]
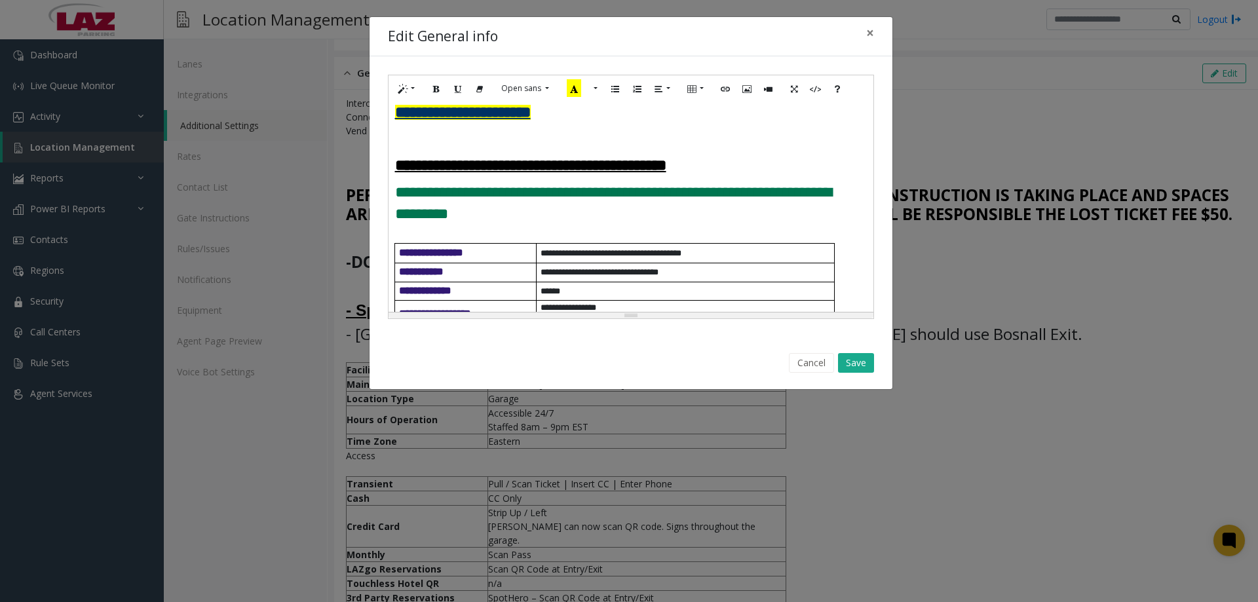
click at [392, 211] on div "**********" at bounding box center [631, 207] width 485 height 210
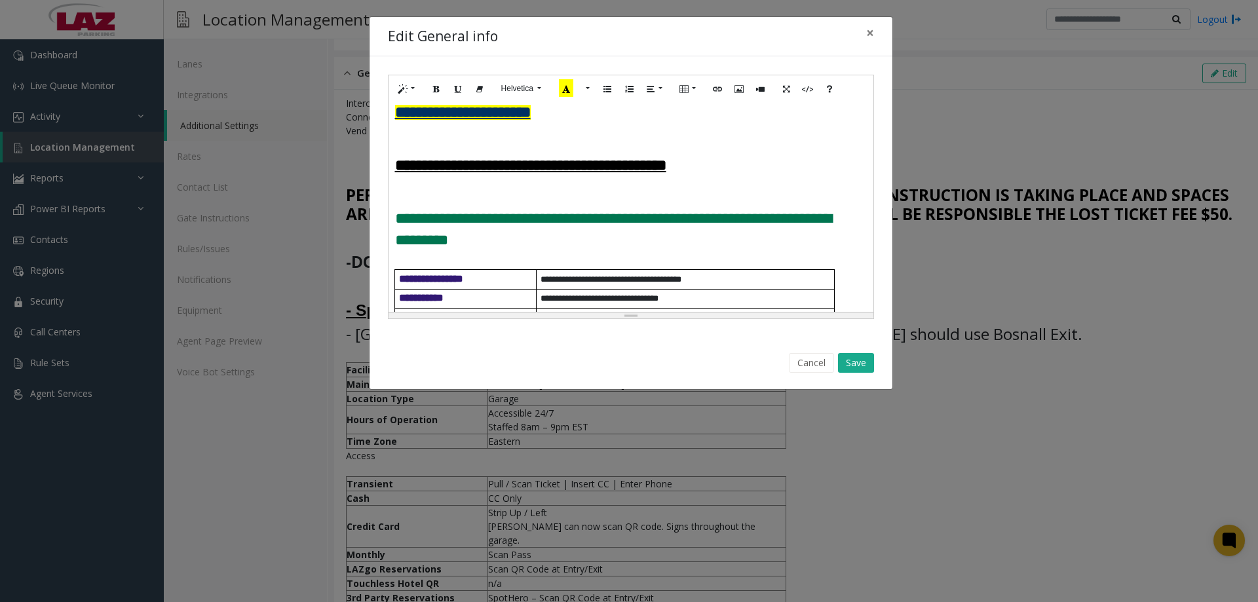
click at [748, 176] on h3 "**********" at bounding box center [631, 165] width 472 height 22
click at [863, 356] on button "Save" at bounding box center [856, 363] width 36 height 20
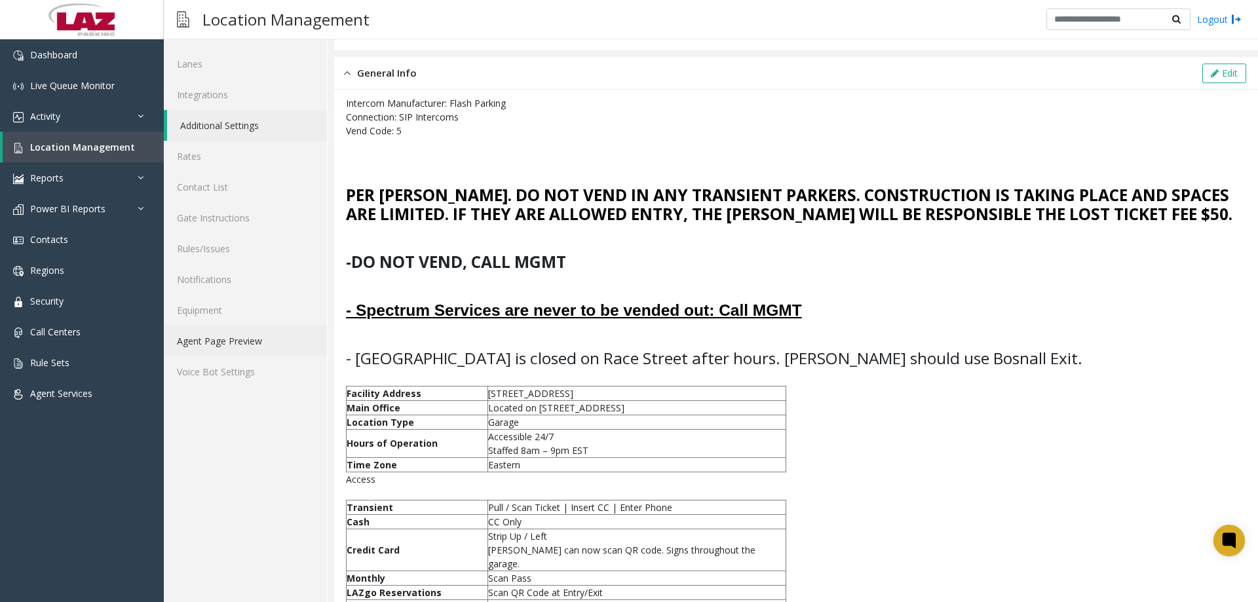
click at [269, 334] on link "Agent Page Preview" at bounding box center [245, 341] width 163 height 31
